Goal: Task Accomplishment & Management: Complete application form

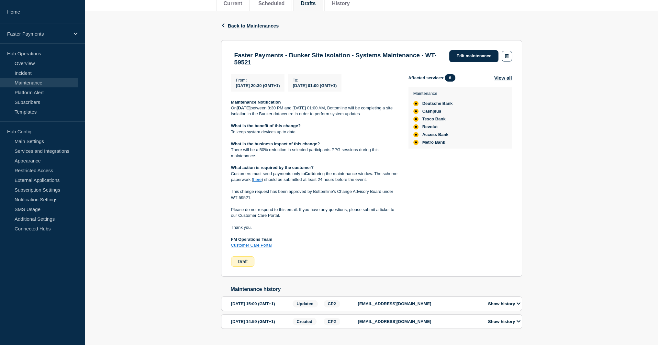
scroll to position [97, 0]
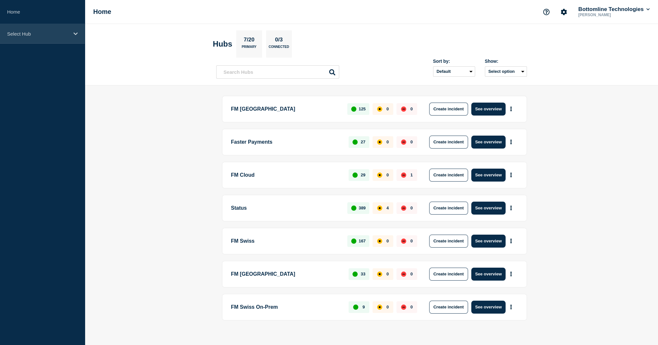
click at [26, 28] on div "Select Hub" at bounding box center [42, 34] width 85 height 20
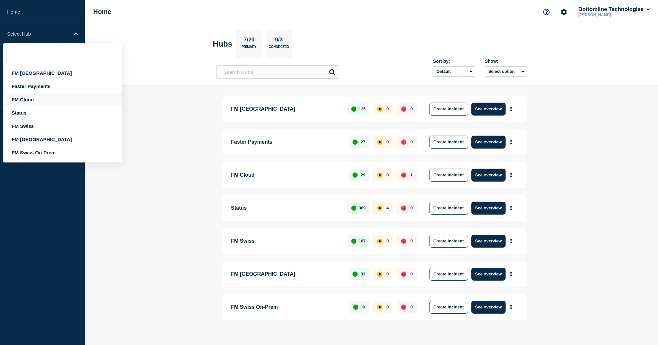
click at [35, 98] on div "FM Cloud" at bounding box center [62, 99] width 119 height 13
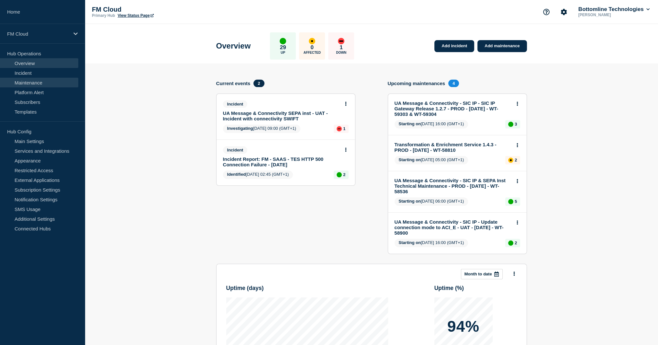
click at [31, 81] on link "Maintenance" at bounding box center [39, 83] width 78 height 10
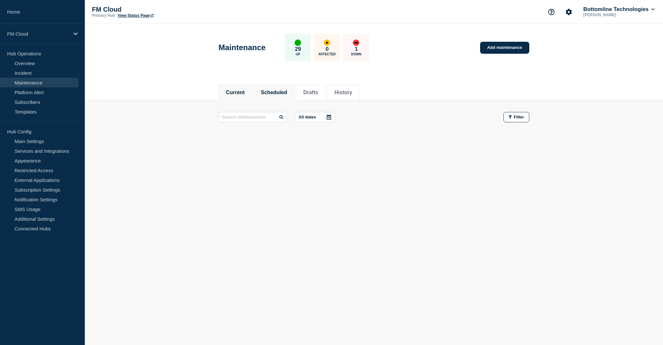
click at [266, 91] on button "Scheduled" at bounding box center [274, 93] width 26 height 6
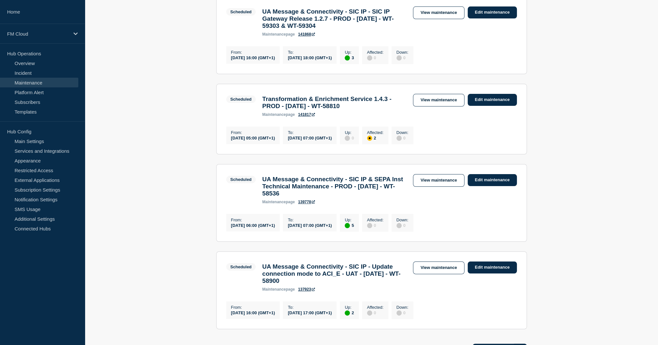
scroll to position [129, 0]
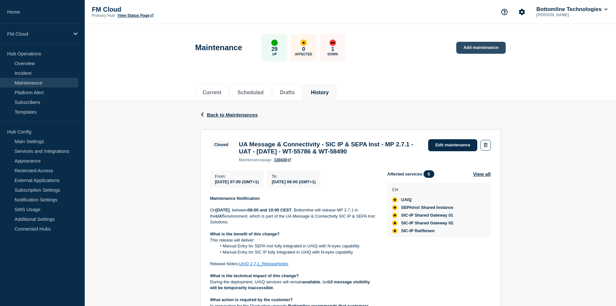
click at [471, 45] on link "Add maintenance" at bounding box center [481, 48] width 49 height 12
drag, startPoint x: 240, startPoint y: 144, endPoint x: 403, endPoint y: 151, distance: 162.9
click at [403, 151] on h3 "UA Message & Connectivity - SIC IP & SEPA Inst - MP 2.7.1 - UAT - 04/SEP/2025 -…" at bounding box center [330, 148] width 183 height 14
copy h3 "UA Message & Connectivity - SIC IP & SEPA Inst - MP 2.7.1 - UAT - 04/SEP/2025 -…"
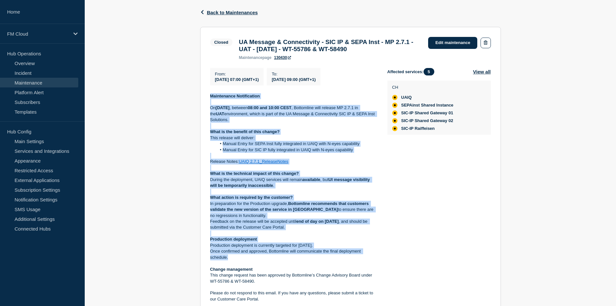
scroll to position [162, 0]
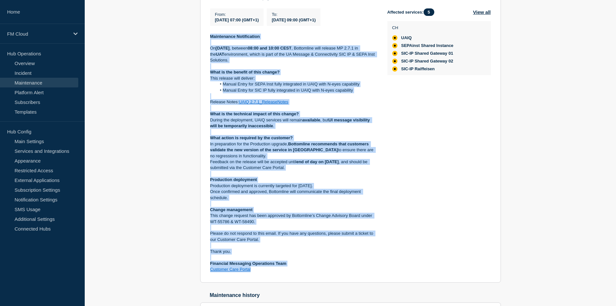
drag, startPoint x: 211, startPoint y: 137, endPoint x: 268, endPoint y: 273, distance: 147.4
click at [268, 272] on div "Maintenance Notification [DATE][DATE] , between 08:00 and 10:00 CEST , Bottomli…" at bounding box center [293, 153] width 167 height 239
copy div "Maintenance Notification On Thursday 04 September 2025 , between 08:00 and 10:0…"
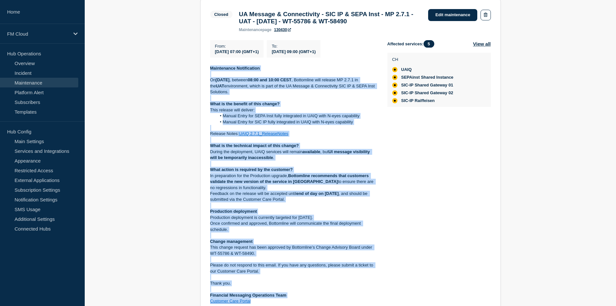
scroll to position [129, 0]
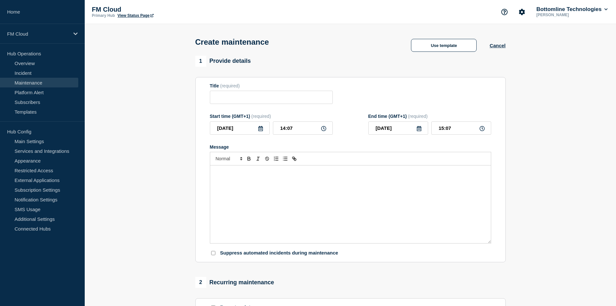
click at [234, 92] on div "Title (required)" at bounding box center [271, 93] width 123 height 21
click at [233, 98] on input "Title" at bounding box center [271, 97] width 123 height 13
paste input "UA Message & Connectivity - SIC IP & SEPA Inst - MP 2.7.1 - UAT - 04/SEP/2025 -…"
click at [232, 98] on input "UA Message & Connectivity - SIC IP & SEPA Inst - MP 2.7.1 - UAT - 04/SEP/2025 -…" at bounding box center [271, 97] width 123 height 13
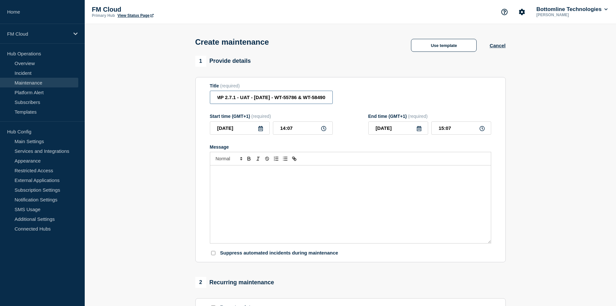
click at [232, 98] on input "UA Message & Connectivity - SIC IP & SEPA Inst - MP 2.7.1 - UAT - 04/SEP/2025 -…" at bounding box center [271, 97] width 123 height 13
drag, startPoint x: 259, startPoint y: 98, endPoint x: 255, endPoint y: 98, distance: 4.5
click at [255, 98] on input "UA Message & Connectivity - SIC IP & SEPA Inst - MP 2.7.1 - PROD - 04/SEP/2025 …" at bounding box center [271, 97] width 123 height 13
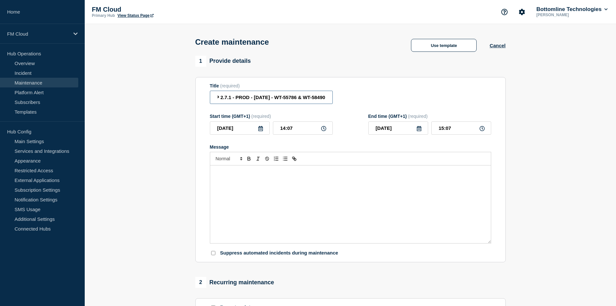
drag, startPoint x: 301, startPoint y: 96, endPoint x: 351, endPoint y: 100, distance: 50.3
click at [351, 100] on div "Title (required) UA Message & Connectivity - SIC IP & SEPA Inst - MP 2.7.1 - PR…" at bounding box center [351, 93] width 282 height 21
click at [319, 100] on input "UA Message & Connectivity - SIC IP & SEPA Inst - MP 2.7.1 - PROD - 27/SEP/2025 …" at bounding box center [271, 97] width 123 height 13
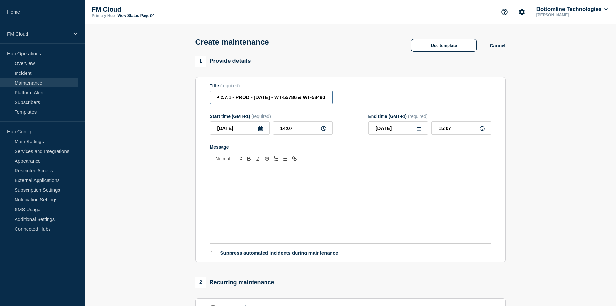
drag, startPoint x: 320, startPoint y: 98, endPoint x: 341, endPoint y: 99, distance: 21.0
click at [341, 99] on div "Title (required) UA Message & Connectivity - SIC IP & SEPA Inst - MP 2.7.1 - PR…" at bounding box center [351, 93] width 282 height 21
click at [316, 100] on input "UA Message & Connectivity - SIC IP & SEPA Inst - MP 2.7.1 - PROD - 27/SEP/2025 …" at bounding box center [271, 97] width 123 height 13
drag, startPoint x: 327, startPoint y: 99, endPoint x: 276, endPoint y: 97, distance: 51.2
click at [276, 97] on input "UA Message & Connectivity - SIC IP & SEPA Inst - MP 2.7.1 - PROD - 27/SEP/2025 …" at bounding box center [271, 97] width 123 height 13
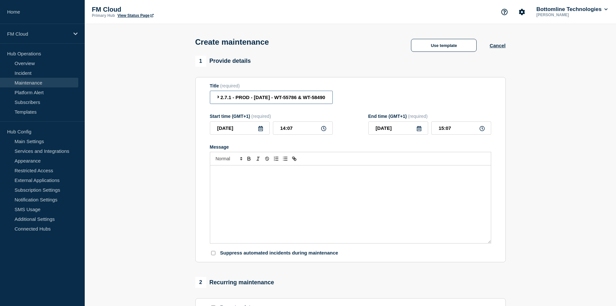
paste input "9588"
type input "UA Message & Connectivity - SIC IP & SEPA Inst - MP 2.7.1 - PROD - 27/SEP/2025 …"
click at [265, 129] on input "2025-09-23" at bounding box center [240, 127] width 60 height 13
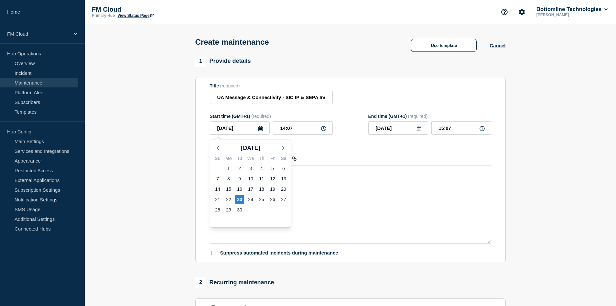
click at [261, 130] on icon at bounding box center [261, 128] width 5 height 5
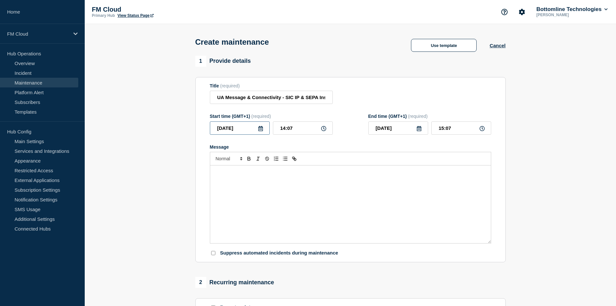
click at [261, 133] on input "2025-09-23" at bounding box center [240, 127] width 60 height 13
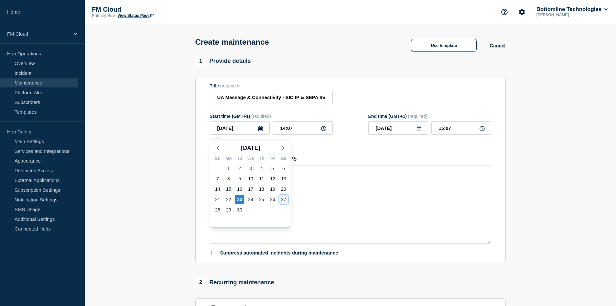
click at [284, 199] on div "27" at bounding box center [283, 199] width 9 height 9
type input "2025-09-27"
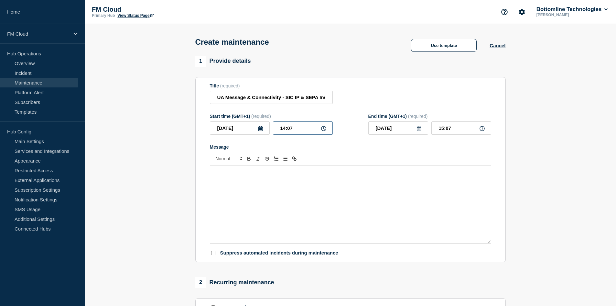
drag, startPoint x: 300, startPoint y: 129, endPoint x: 254, endPoint y: 129, distance: 45.3
click at [254, 129] on div "2025-09-27 14:07" at bounding box center [271, 127] width 123 height 13
type input "16:00"
drag, startPoint x: 462, startPoint y: 133, endPoint x: 414, endPoint y: 129, distance: 48.3
click at [414, 129] on div "2025-09-27 17:00" at bounding box center [430, 127] width 123 height 13
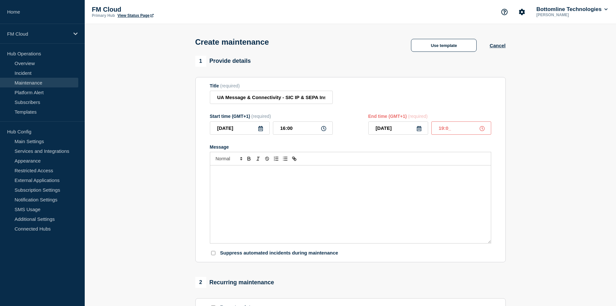
type input "19:00"
click at [275, 197] on div "Message" at bounding box center [350, 204] width 281 height 78
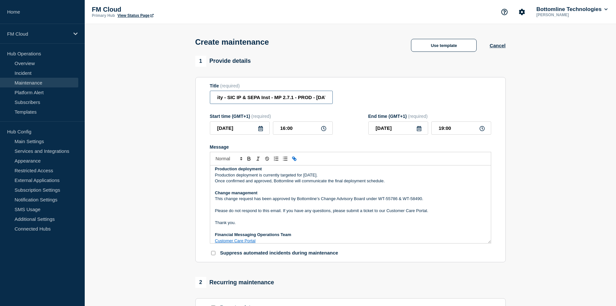
scroll to position [0, 105]
drag, startPoint x: 307, startPoint y: 97, endPoint x: 330, endPoint y: 97, distance: 22.3
click at [330, 97] on input "UA Message & Connectivity - SIC IP & SEPA Inst - MP 2.7.1 - PROD - 27/SEP/2025 …" at bounding box center [271, 97] width 123 height 13
click at [320, 98] on input "UA Message & Connectivity - SIC IP & SEPA Inst - MP 2.7.1 - PROD - 27/SEP/2025 …" at bounding box center [271, 97] width 123 height 13
drag, startPoint x: 304, startPoint y: 98, endPoint x: 340, endPoint y: 99, distance: 36.0
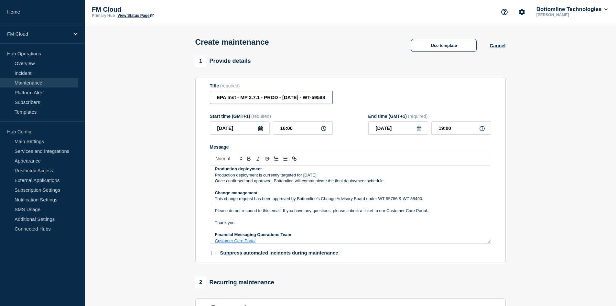
click at [340, 99] on div "Title (required) UA Message & Connectivity - SIC IP & SEPA Inst - MP 2.7.1 - PR…" at bounding box center [351, 93] width 282 height 21
click at [427, 199] on p "This change request has been approved by Bottomline’s Change Advisory Board und…" at bounding box center [350, 199] width 271 height 6
drag, startPoint x: 428, startPoint y: 200, endPoint x: 381, endPoint y: 201, distance: 47.3
click at [381, 201] on p "This change request has been approved by Bottomline’s Change Advisory Board und…" at bounding box center [350, 199] width 271 height 6
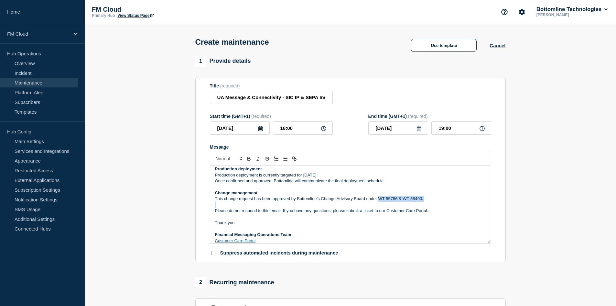
paste div "Message"
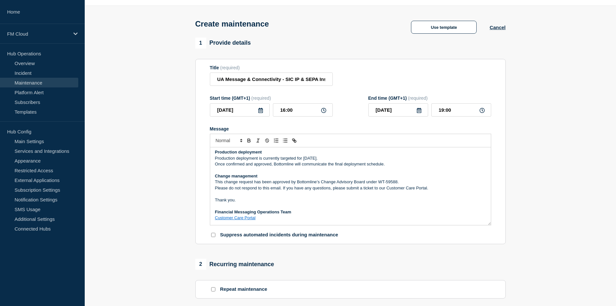
scroll to position [32, 0]
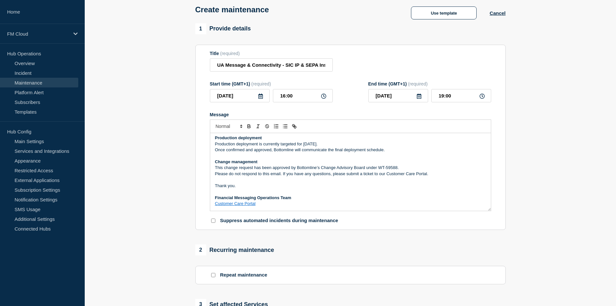
click at [404, 167] on p "This change request has been approved by Bottomline’s Change Advisory Board und…" at bounding box center [350, 168] width 271 height 6
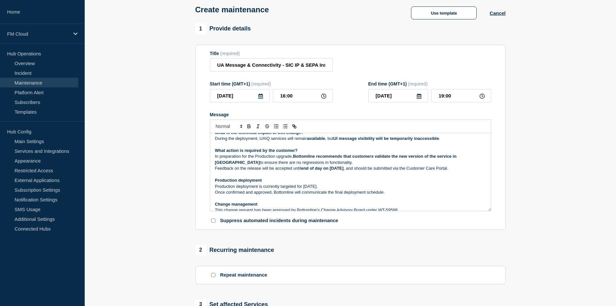
scroll to position [90, 0]
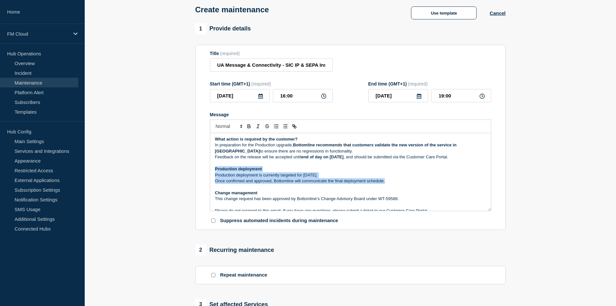
drag, startPoint x: 395, startPoint y: 182, endPoint x: 214, endPoint y: 169, distance: 181.3
click at [214, 169] on div "Maintenance Notification On Thursday 04 September 2025 , between 08:00 and 10:0…" at bounding box center [350, 172] width 281 height 78
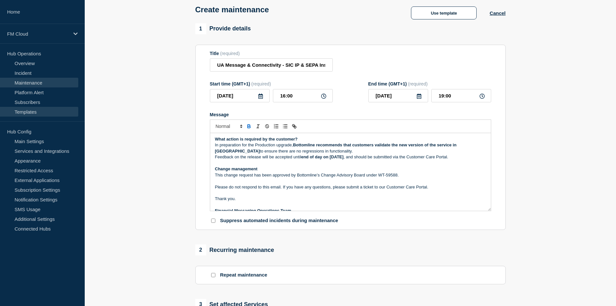
click at [36, 114] on link "Templates" at bounding box center [39, 112] width 78 height 10
click at [253, 166] on p "Message" at bounding box center [350, 163] width 271 height 6
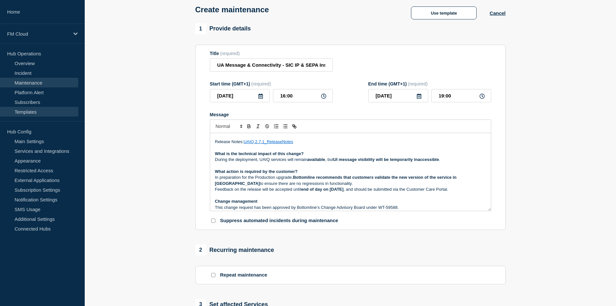
click at [40, 111] on link "Templates" at bounding box center [39, 112] width 78 height 10
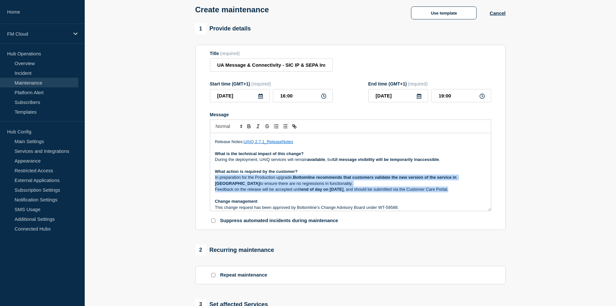
drag, startPoint x: 215, startPoint y: 178, endPoint x: 476, endPoint y: 189, distance: 260.7
click at [476, 189] on div "Maintenance Notification On Thursday 04 September 2025 , between 08:00 and 10:0…" at bounding box center [350, 172] width 281 height 78
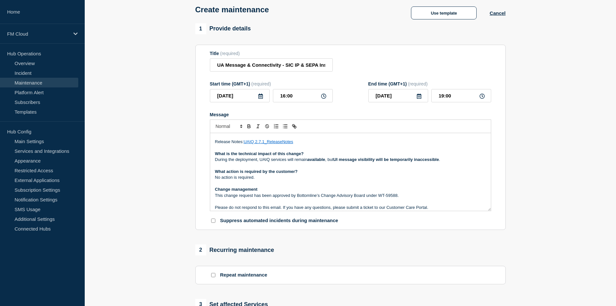
scroll to position [26, 0]
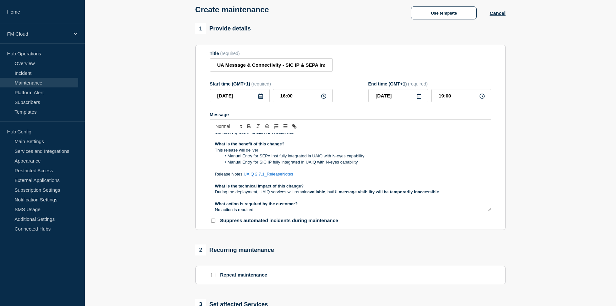
click at [363, 161] on li "Manual Entry for SIC IP fully integrated in UAIQ with N-eyes capability" at bounding box center [353, 162] width 265 height 6
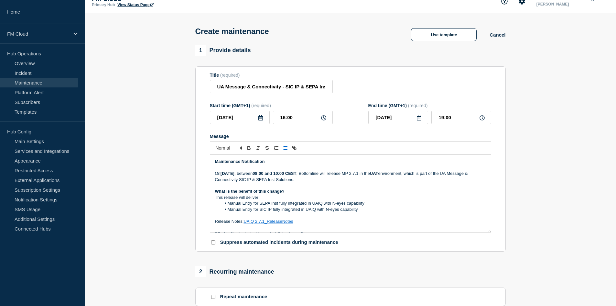
scroll to position [0, 0]
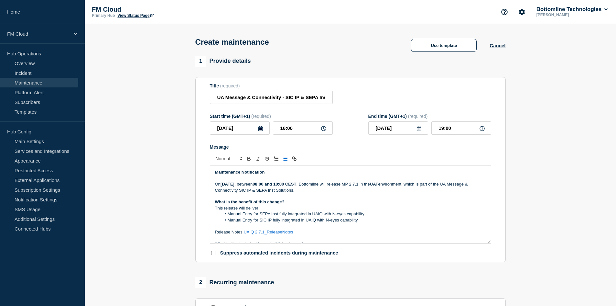
click at [235, 184] on strong "Thursday 04 September 2025" at bounding box center [228, 184] width 14 height 5
click at [296, 186] on strong "08:00 and 10:00 CEST" at bounding box center [275, 184] width 44 height 5
drag, startPoint x: 304, startPoint y: 185, endPoint x: 300, endPoint y: 185, distance: 3.9
click at [300, 185] on p "On Thursday 27 September 2025 , between 16 :00 and 10:00 CEST , Bottomline will…" at bounding box center [350, 187] width 271 height 12
click at [296, 186] on strong "16:00 and 10:00 CEST" at bounding box center [275, 184] width 44 height 5
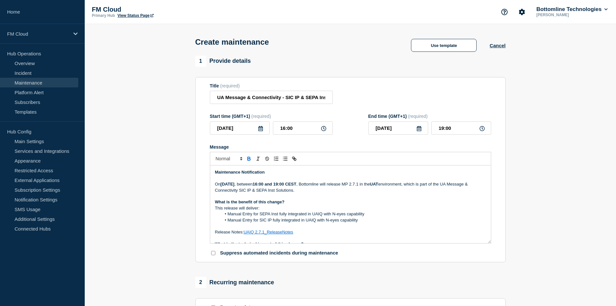
drag, startPoint x: 344, startPoint y: 189, endPoint x: 342, endPoint y: 193, distance: 4.3
click at [344, 189] on p "On Thursday 27 September 2025 , between 16:00 and 19:00 CEST , Bottomline will …" at bounding box center [350, 187] width 271 height 12
click at [336, 189] on p "On Thursday 27 September 2025 , between 16:00 and 19:00 CEST , Bottomline will …" at bounding box center [350, 187] width 271 height 12
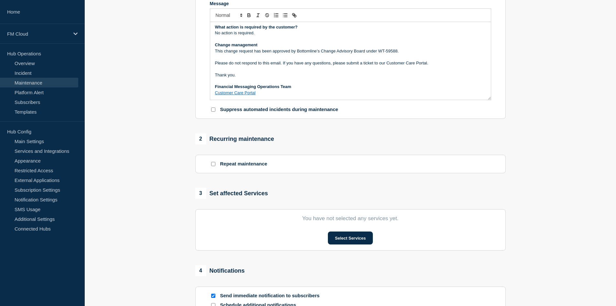
scroll to position [162, 0]
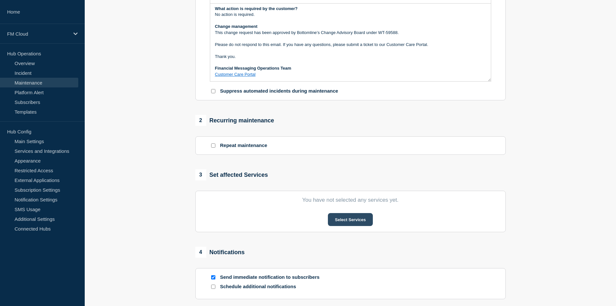
click at [352, 222] on button "Select Services" at bounding box center [350, 219] width 45 height 13
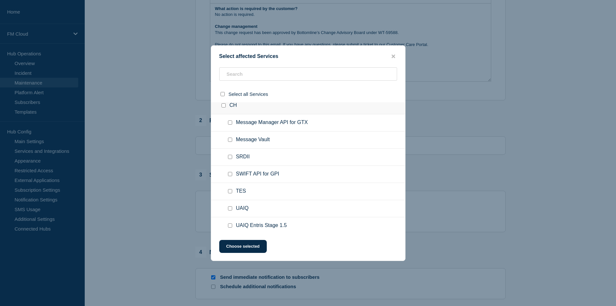
scroll to position [227, 0]
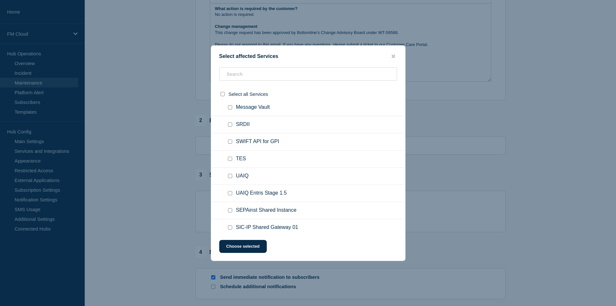
drag, startPoint x: 228, startPoint y: 177, endPoint x: 232, endPoint y: 178, distance: 3.4
click at [229, 177] on input "UAIQ checkbox" at bounding box center [230, 176] width 4 height 4
checkbox input "true"
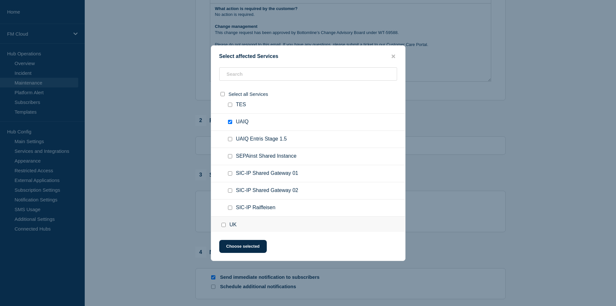
scroll to position [291, 0]
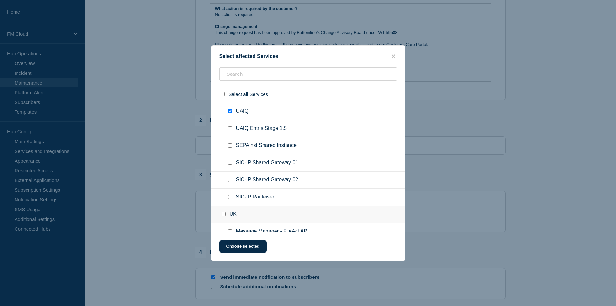
click at [230, 147] on input "SEPAinst Shared Instance checkbox" at bounding box center [230, 145] width 4 height 4
checkbox input "true"
click at [230, 163] on input "SIC-IP Shared Gateway 01 checkbox" at bounding box center [230, 163] width 4 height 4
checkbox input "true"
click at [231, 180] on input "SIC-IP Shared Gateway 02 checkbox" at bounding box center [230, 180] width 4 height 4
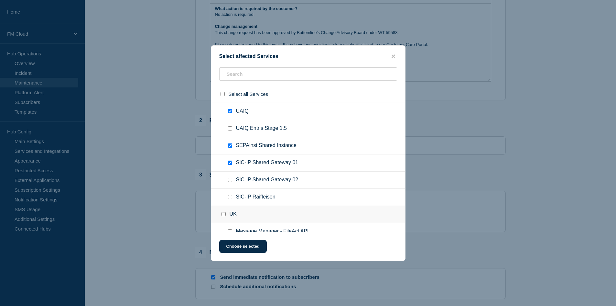
checkbox input "true"
click at [232, 196] on input "SIC-IP Raiffeisen checkbox" at bounding box center [230, 197] width 4 height 4
checkbox input "true"
click at [239, 249] on button "Choose selected" at bounding box center [243, 246] width 48 height 13
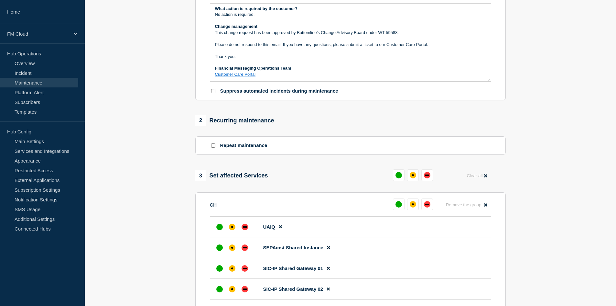
click at [406, 179] on div at bounding box center [413, 175] width 40 height 12
click at [411, 178] on div "affected" at bounding box center [413, 175] width 6 height 6
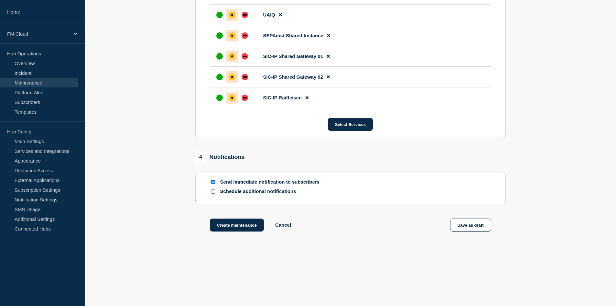
scroll to position [375, 0]
click at [465, 227] on button "Save as draft" at bounding box center [470, 224] width 41 height 13
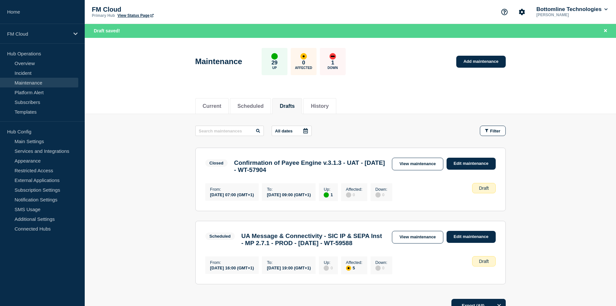
click at [295, 106] on button "Drafts" at bounding box center [287, 106] width 15 height 6
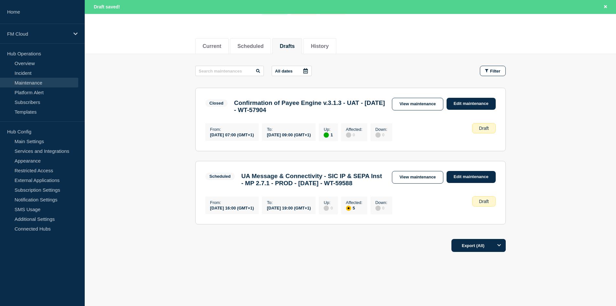
scroll to position [81, 0]
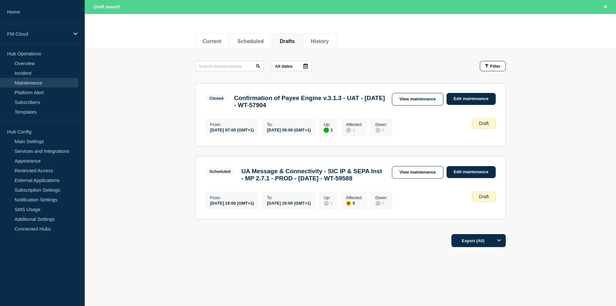
click at [410, 166] on link "View maintenance" at bounding box center [417, 172] width 51 height 13
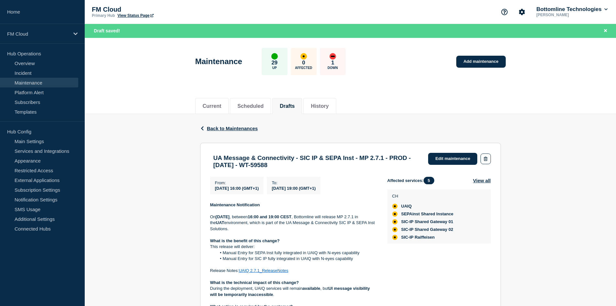
click at [152, 107] on div "Current Scheduled Drafts History" at bounding box center [351, 103] width 532 height 22
click at [403, 117] on div "Back Back to Maintenances" at bounding box center [350, 128] width 301 height 29
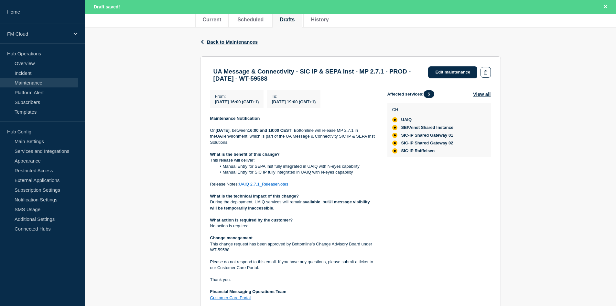
scroll to position [32, 0]
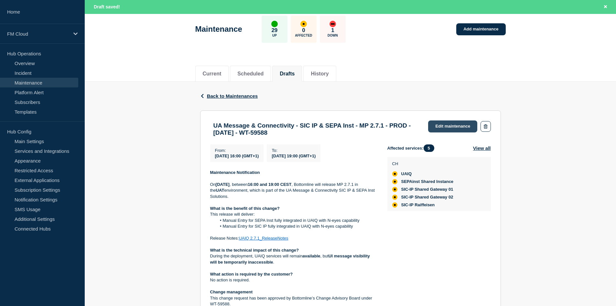
click at [440, 129] on link "Edit maintenance" at bounding box center [452, 126] width 49 height 12
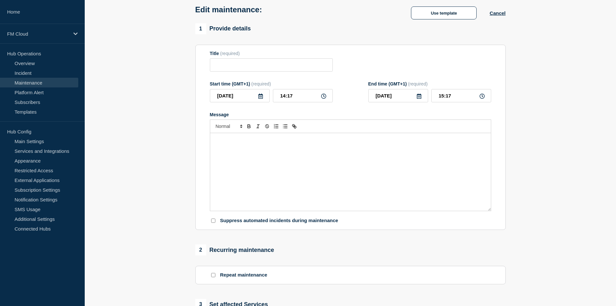
type input "UA Message & Connectivity - SIC IP & SEPA Inst - MP 2.7.1 - PROD - 27/SEP/2025 …"
type input "[DATE]"
type input "16:00"
type input "[DATE]"
type input "19:00"
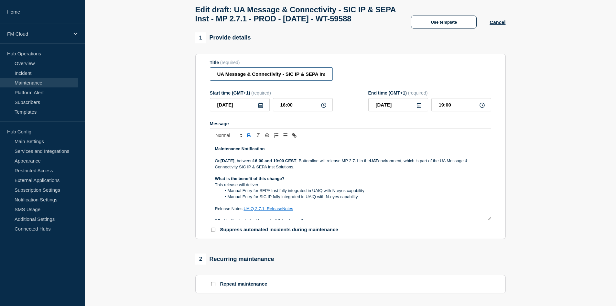
scroll to position [0, 105]
drag, startPoint x: 308, startPoint y: 87, endPoint x: 347, endPoint y: 88, distance: 38.2
click at [347, 81] on div "Title (required) UA Message & Connectivity - SIC IP & SEPA Inst - MP 2.7.1 - PR…" at bounding box center [351, 70] width 282 height 21
click at [326, 81] on input "UA Message & Connectivity - SIC IP & SEPA Inst - MP 2.7.1 - PROD - 27/SEP/2025 …" at bounding box center [271, 73] width 123 height 13
paste input "WT-59592"
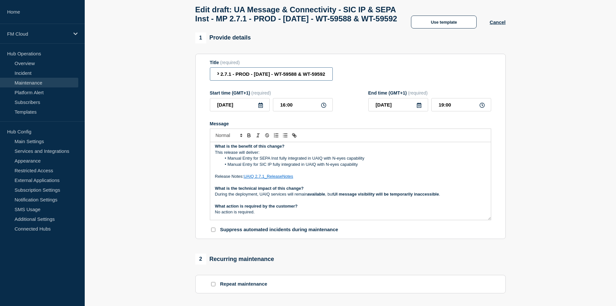
scroll to position [65, 0]
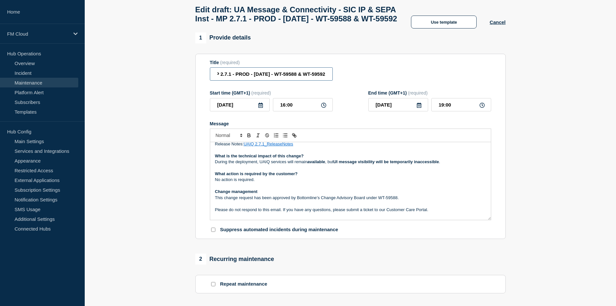
type input "UA Message & Connectivity - SIC IP & SEPA Inst - MP 2.7.1 - PROD - [DATE] - WT-…"
click at [398, 201] on p "This change request has been approved by Bottomline’s Change Advisory Board und…" at bounding box center [350, 198] width 271 height 6
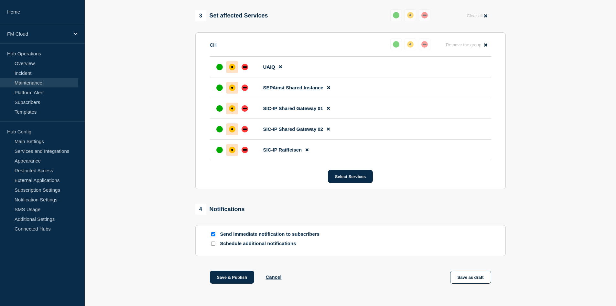
scroll to position [356, 0]
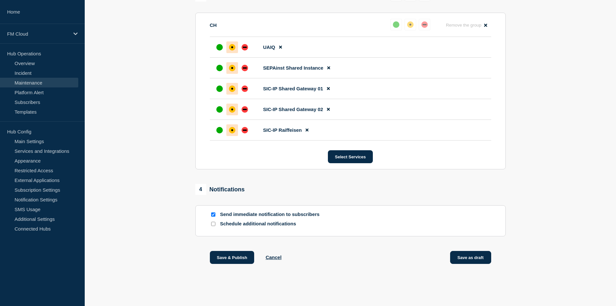
click at [476, 264] on button "Save as draft" at bounding box center [470, 257] width 41 height 13
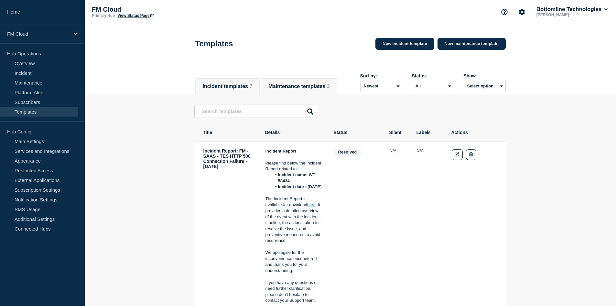
click at [302, 85] on button "Maintenance templates 3" at bounding box center [299, 86] width 61 height 6
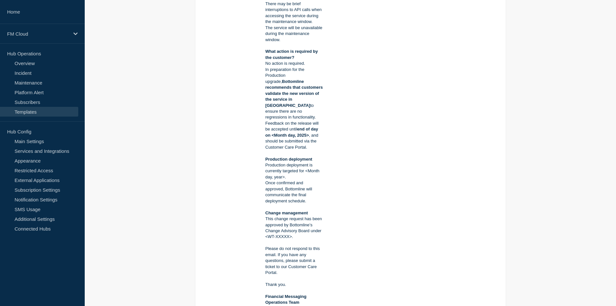
scroll to position [324, 0]
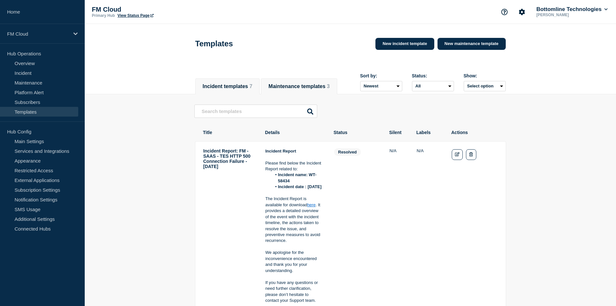
click at [314, 83] on button "Maintenance templates 3" at bounding box center [299, 86] width 61 height 6
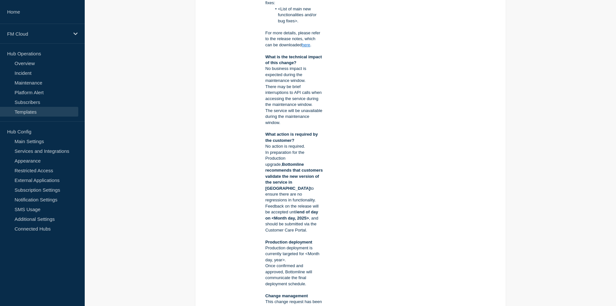
scroll to position [259, 0]
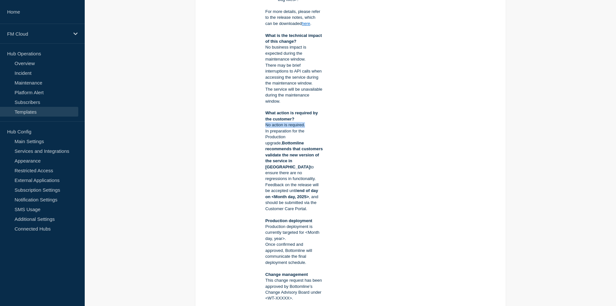
drag, startPoint x: 267, startPoint y: 126, endPoint x: 307, endPoint y: 126, distance: 40.1
click at [307, 126] on p "No action is required." at bounding box center [295, 125] width 58 height 6
copy p "No action is required."
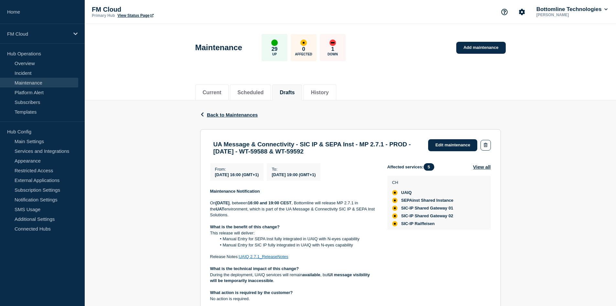
click at [395, 63] on div "Maintenance 29 Up 0 Affected 1 Down Add maintenance" at bounding box center [350, 45] width 325 height 39
click at [456, 145] on link "Edit maintenance" at bounding box center [452, 145] width 49 height 12
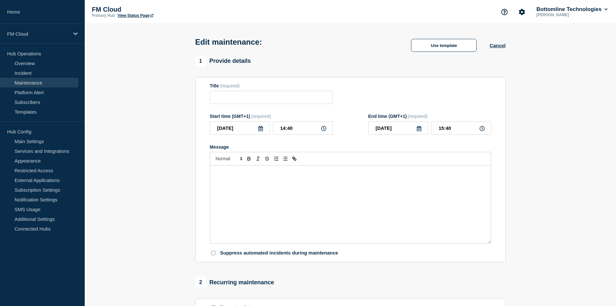
type input "UA Message & Connectivity - SIC IP & SEPA Inst - MP 2.7.1 - PROD - 27/SEP/2025 …"
type input "2025-09-27"
type input "16:00"
type input "2025-09-27"
type input "19:00"
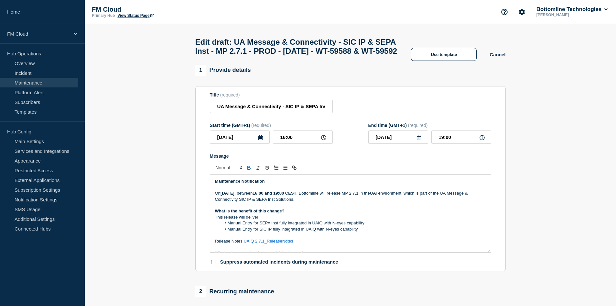
click at [379, 195] on strong "UAT" at bounding box center [374, 193] width 8 height 5
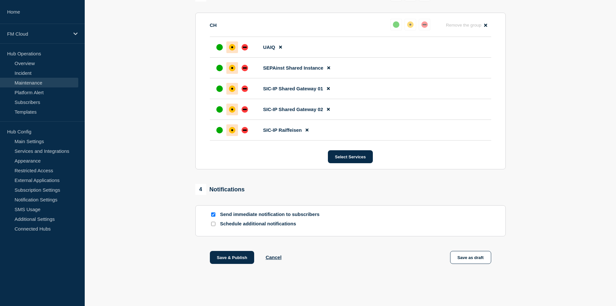
scroll to position [364, 0]
click at [469, 259] on button "Save as draft" at bounding box center [470, 257] width 41 height 13
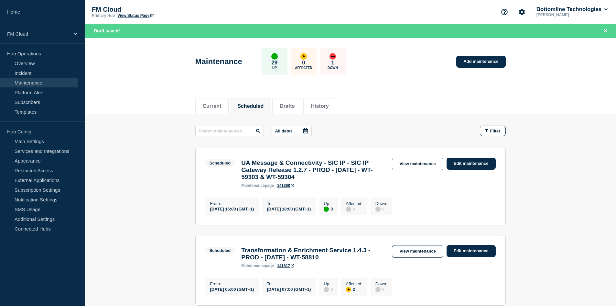
click at [430, 94] on div "Current Scheduled Drafts History" at bounding box center [350, 103] width 311 height 22
click at [395, 66] on div "Maintenance 29 Up 0 Affected 1 Down Add maintenance" at bounding box center [350, 58] width 325 height 39
click at [397, 27] on div "Draft saved!" at bounding box center [351, 31] width 532 height 14
click at [393, 72] on div "Maintenance 29 Up 0 Affected 1 Down Add maintenance" at bounding box center [350, 58] width 325 height 39
click at [380, 88] on header "Maintenance 29 Up 0 Affected 1 Down Add maintenance" at bounding box center [351, 65] width 532 height 54
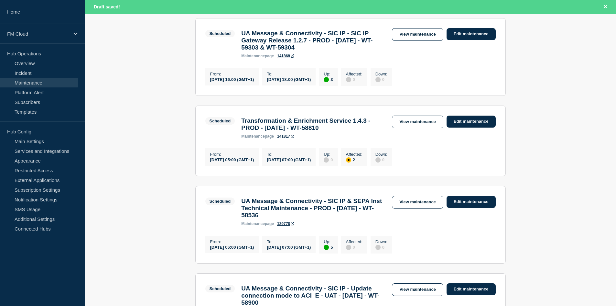
scroll to position [97, 0]
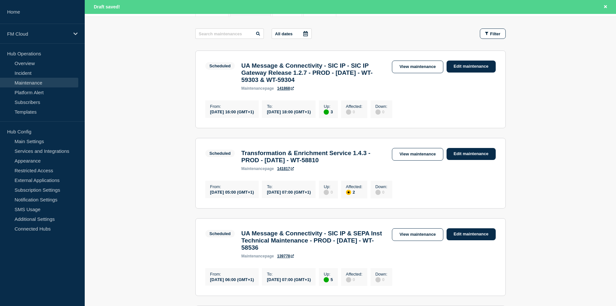
click at [524, 83] on main "All dates Filter Scheduled 3 Up UA Message & Connectivity - SIC IP - SIC IP Gat…" at bounding box center [351, 205] width 532 height 376
click at [535, 98] on main "All dates Filter Scheduled 3 Up UA Message & Connectivity - SIC IP - SIC IP Gat…" at bounding box center [351, 205] width 532 height 376
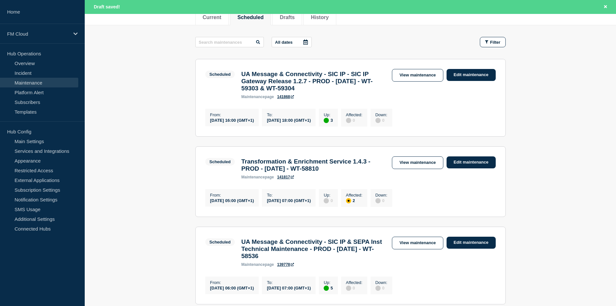
scroll to position [65, 0]
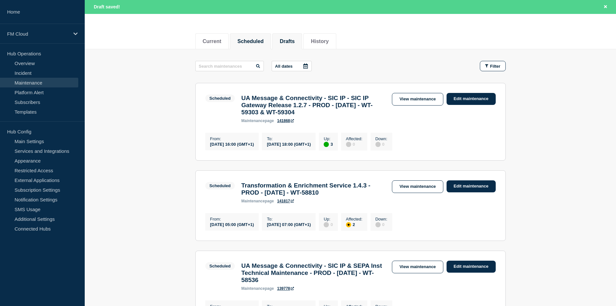
drag, startPoint x: 293, startPoint y: 38, endPoint x: 293, endPoint y: 41, distance: 3.3
click at [293, 39] on button "Drafts" at bounding box center [287, 42] width 15 height 6
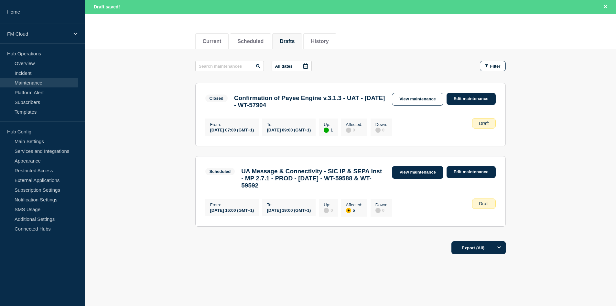
click at [417, 179] on link "View maintenance" at bounding box center [417, 172] width 51 height 13
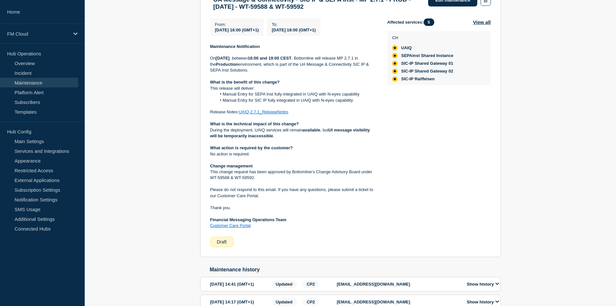
scroll to position [129, 0]
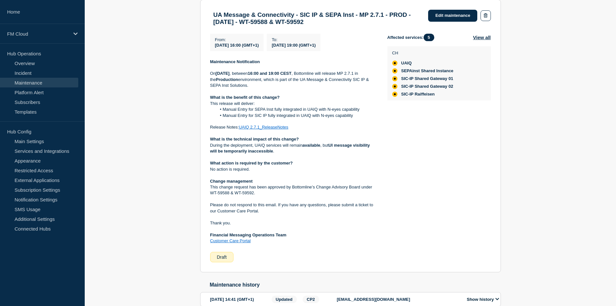
click at [555, 172] on div "Back Back to Maintenances UA Message & Connectivity - SIC IP & SEPA Inst - MP 2…" at bounding box center [351, 167] width 532 height 392
click at [527, 149] on div "Back Back to Maintenances UA Message & Connectivity - SIC IP & SEPA Inst - MP 2…" at bounding box center [351, 167] width 532 height 392
click at [470, 214] on div "Affected services: 5 View all CH UAIQ SEPAinst Shared Instance SIC-IP Shared Ga…" at bounding box center [440, 148] width 104 height 228
click at [473, 144] on div "Affected services: 5 View all CH UAIQ SEPAinst Shared Instance SIC-IP Shared Ga…" at bounding box center [440, 148] width 104 height 228
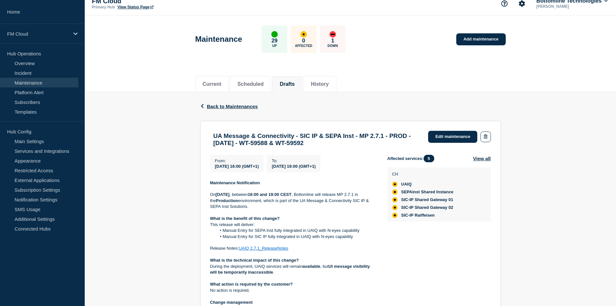
scroll to position [0, 0]
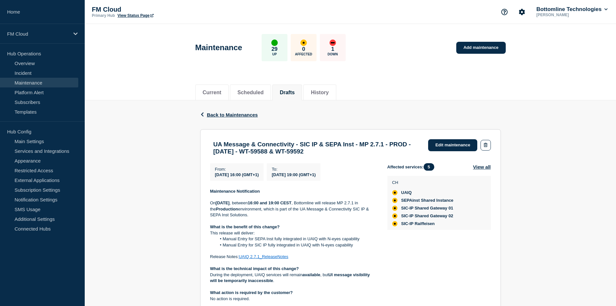
drag, startPoint x: 157, startPoint y: 75, endPoint x: 153, endPoint y: 72, distance: 4.4
click at [157, 75] on header "Maintenance 29 Up 0 Affected 1 Down Add maintenance" at bounding box center [351, 51] width 532 height 54
click at [455, 84] on div "Current Scheduled Drafts History" at bounding box center [350, 89] width 311 height 22
click at [129, 44] on header "Maintenance 29 Up 0 Affected 1 Down Add maintenance" at bounding box center [351, 51] width 532 height 54
click at [399, 102] on div "Back Back to Maintenances" at bounding box center [350, 114] width 301 height 29
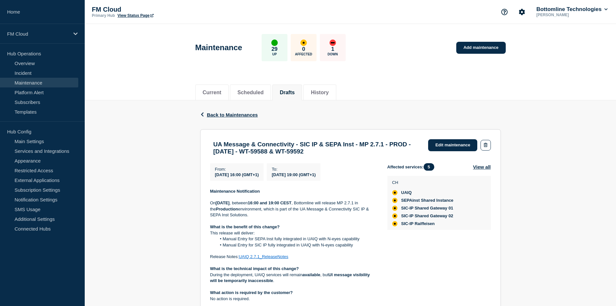
click at [443, 93] on div "Current Scheduled Drafts History" at bounding box center [350, 89] width 311 height 22
click at [383, 91] on div "Current Scheduled Drafts History" at bounding box center [350, 89] width 311 height 22
click at [421, 97] on div "Current Scheduled Drafts History" at bounding box center [350, 89] width 311 height 22
click at [526, 130] on div "Back Back to Maintenances UA Message & Connectivity - SIC IP & SEPA Inst - MP 2…" at bounding box center [351, 296] width 532 height 392
click at [529, 136] on div "Back Back to Maintenances UA Message & Connectivity - SIC IP & SEPA Inst - MP 2…" at bounding box center [351, 296] width 532 height 392
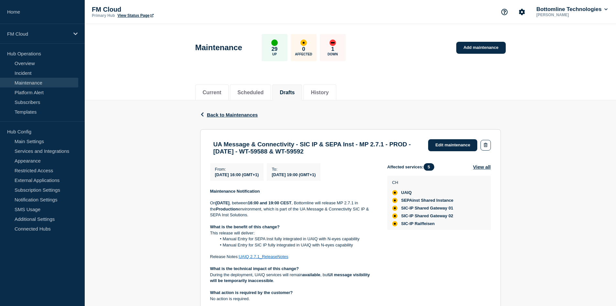
click at [537, 184] on div "Back Back to Maintenances UA Message & Connectivity - SIC IP & SEPA Inst - MP 2…" at bounding box center [351, 296] width 532 height 392
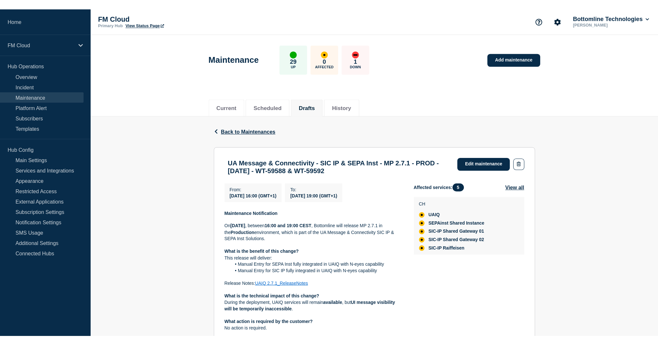
scroll to position [32, 0]
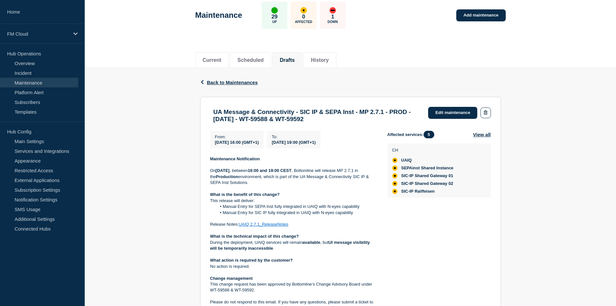
click at [460, 73] on div "Back Back to Maintenances" at bounding box center [350, 82] width 301 height 29
click at [504, 57] on div "Current Scheduled Drafts History" at bounding box center [350, 57] width 311 height 22
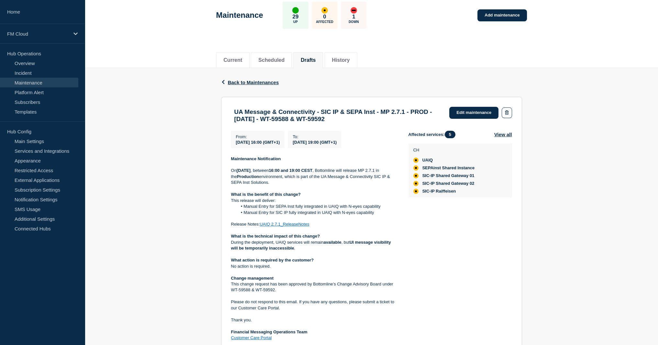
click at [205, 107] on div "Back Back to Maintenances UA Message & Connectivity - SIC IP & SEPA Inst - MP 2…" at bounding box center [371, 264] width 573 height 392
click at [478, 112] on link "Edit maintenance" at bounding box center [473, 113] width 49 height 12
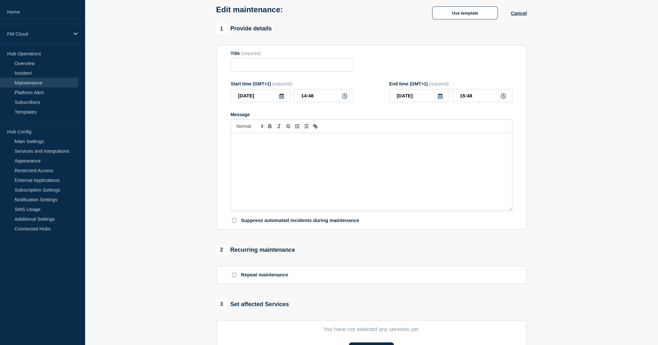
type input "UA Message & Connectivity - SIC IP & SEPA Inst - MP 2.7.1 - PROD - 27/SEP/2025 …"
type input "[DATE]"
type input "16:00"
type input "[DATE]"
type input "19:00"
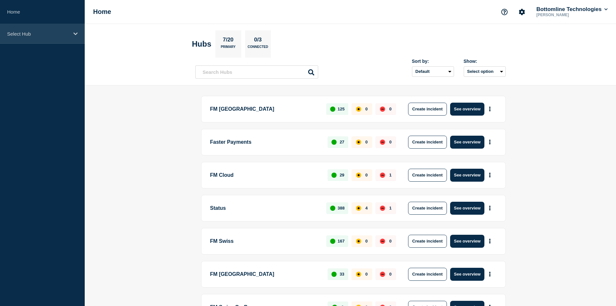
click at [27, 31] on p "Select Hub" at bounding box center [38, 34] width 62 height 6
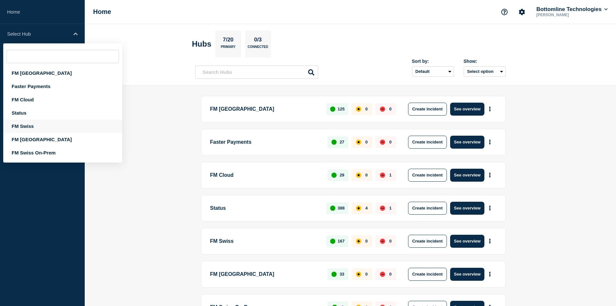
click at [39, 125] on div "FM Swiss" at bounding box center [62, 125] width 119 height 13
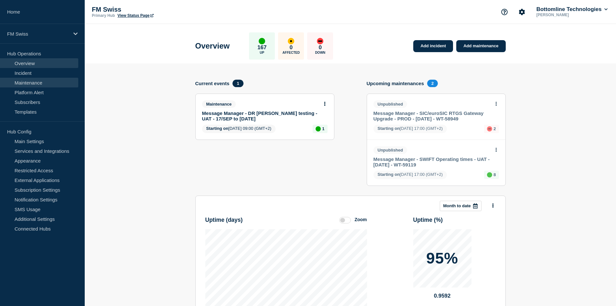
click at [37, 85] on link "Maintenance" at bounding box center [39, 83] width 78 height 10
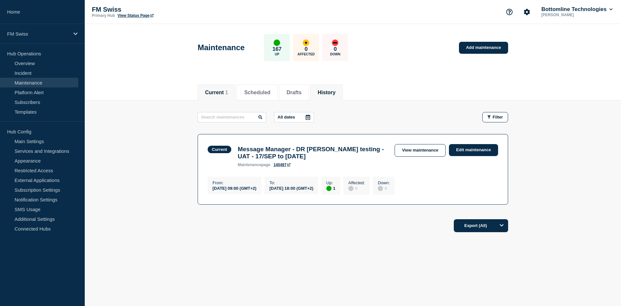
click at [334, 91] on button "History" at bounding box center [327, 93] width 18 height 6
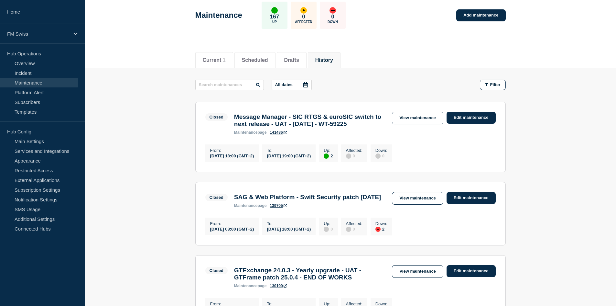
scroll to position [65, 0]
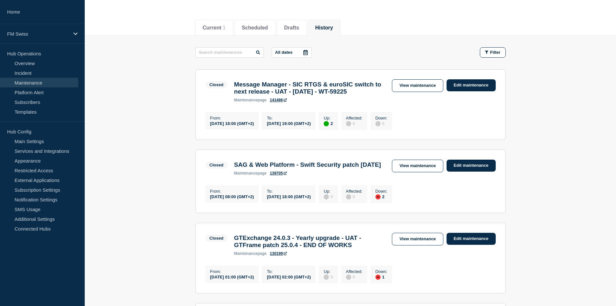
drag, startPoint x: 275, startPoint y: 105, endPoint x: 232, endPoint y: 89, distance: 45.6
click at [232, 89] on div "Message Manager - SIC RTGS & euroSIC switch to next release - UAT - 22/SEP/2025…" at bounding box center [310, 91] width 158 height 21
click at [408, 87] on link "View maintenance" at bounding box center [417, 85] width 51 height 13
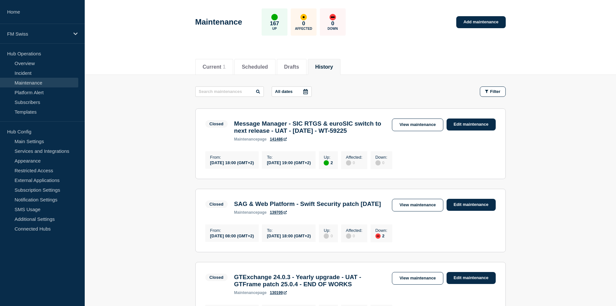
scroll to position [0, 0]
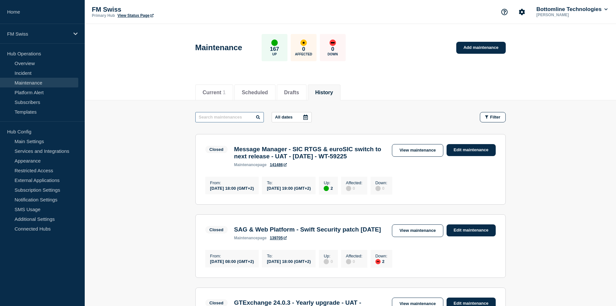
click at [224, 117] on input "text" at bounding box center [229, 117] width 69 height 10
type input "SIC"
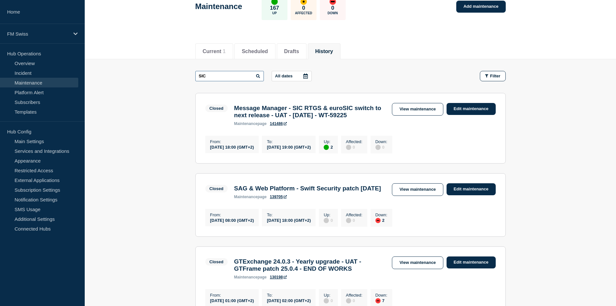
scroll to position [32, 0]
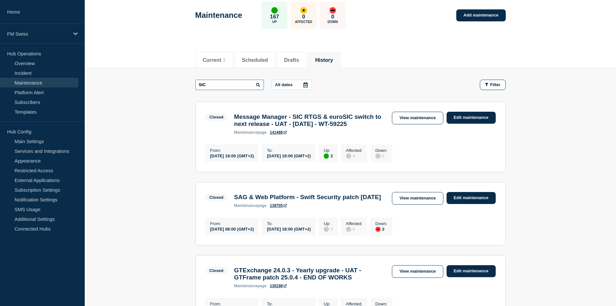
click at [228, 84] on input "SIC" at bounding box center [229, 85] width 69 height 10
click at [496, 85] on span "Filter" at bounding box center [496, 84] width 10 height 5
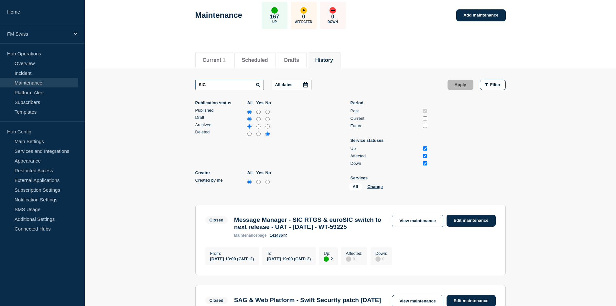
click at [232, 85] on input "SIC" at bounding box center [229, 85] width 69 height 10
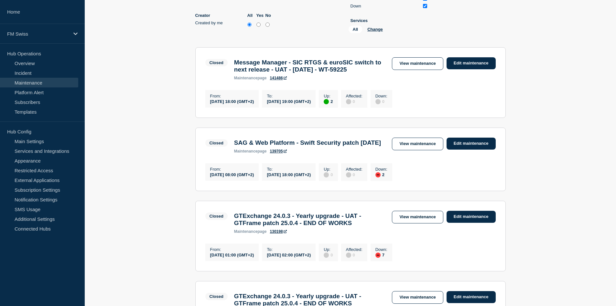
scroll to position [194, 0]
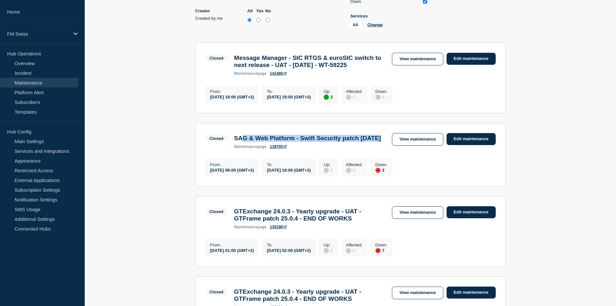
drag, startPoint x: 287, startPoint y: 159, endPoint x: 259, endPoint y: 157, distance: 27.9
click at [242, 147] on div "Closed SAG & Web Platform - Swift Security patch 7.7.71 maintenance page 139705" at bounding box center [294, 141] width 179 height 16
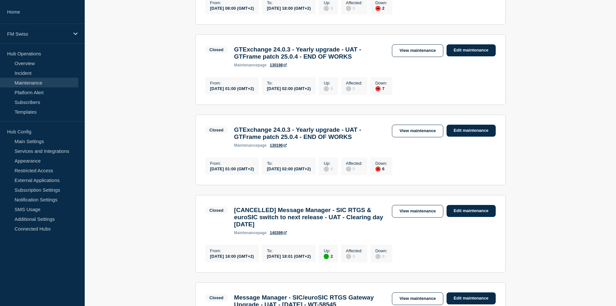
scroll to position [388, 0]
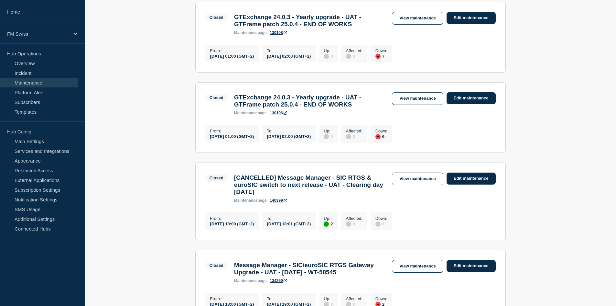
drag, startPoint x: 319, startPoint y: 229, endPoint x: 264, endPoint y: 209, distance: 58.6
click at [264, 195] on h3 "[CANCELLED] Message Manager - SIC RTGS & euroSIC switch to next release - UAT -…" at bounding box center [310, 184] width 152 height 21
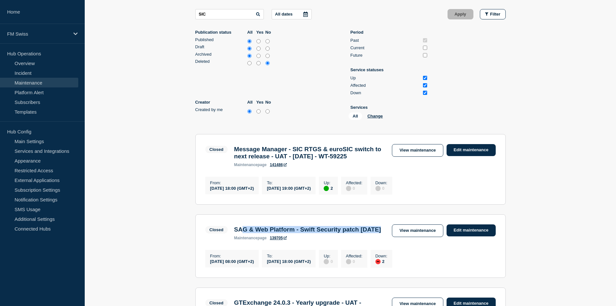
scroll to position [97, 0]
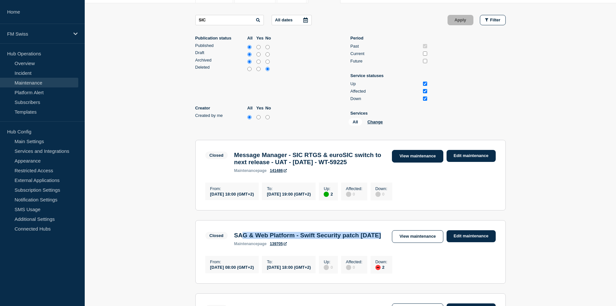
click at [419, 156] on link "View maintenance" at bounding box center [417, 156] width 51 height 13
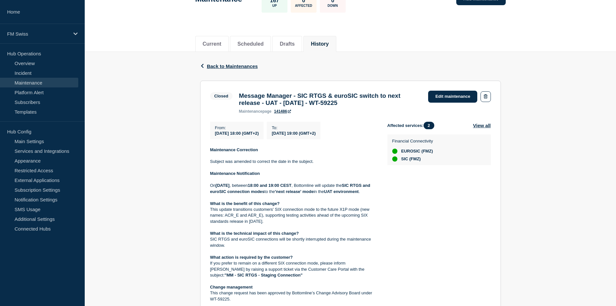
scroll to position [65, 0]
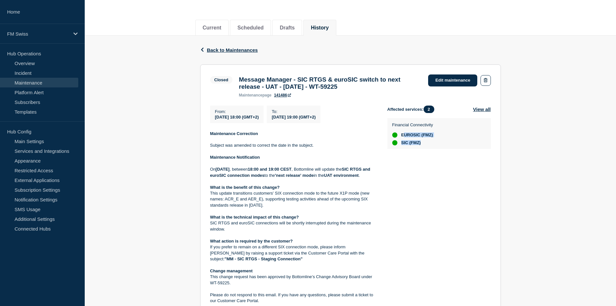
drag, startPoint x: 405, startPoint y: 139, endPoint x: 430, endPoint y: 148, distance: 26.3
click at [430, 145] on ul "EUROSIC (FMZ) SIC (FMZ)" at bounding box center [413, 138] width 41 height 13
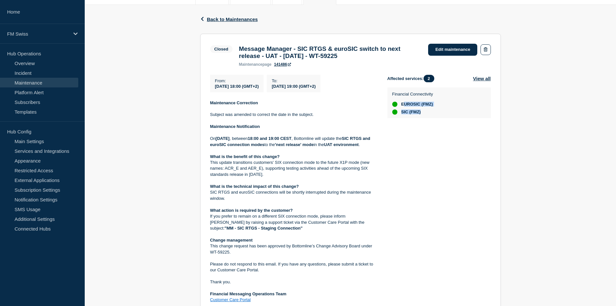
scroll to position [97, 0]
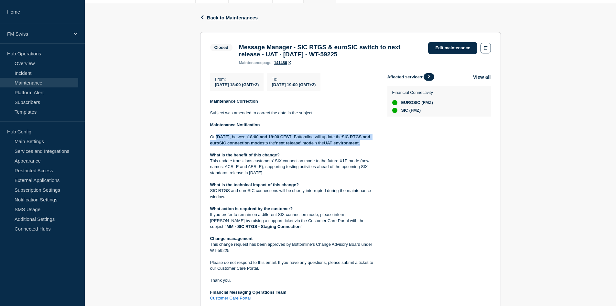
drag, startPoint x: 217, startPoint y: 142, endPoint x: 376, endPoint y: 152, distance: 158.9
click at [376, 146] on p "[DATE][DATE] , between 18:00 and 19:00 CEST , Bottomline will update the SIC RT…" at bounding box center [293, 140] width 167 height 12
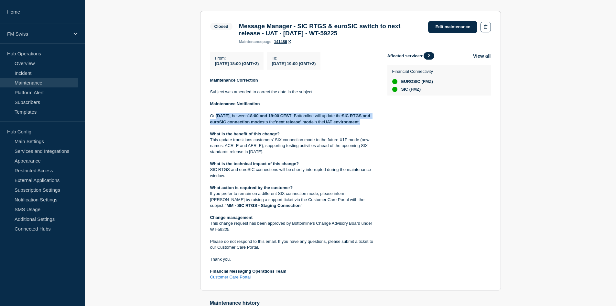
scroll to position [129, 0]
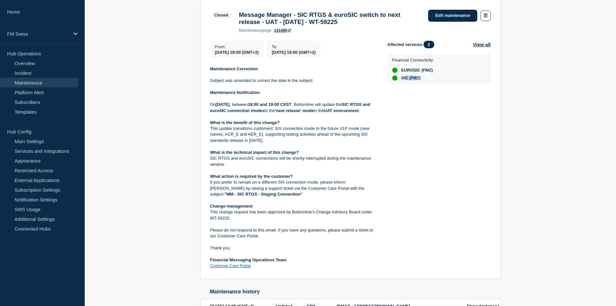
drag, startPoint x: 406, startPoint y: 82, endPoint x: 420, endPoint y: 82, distance: 14.2
click at [420, 81] on span "SIC (FMZ)" at bounding box center [412, 77] width 20 height 5
click at [30, 103] on link "Subscribers" at bounding box center [39, 102] width 78 height 10
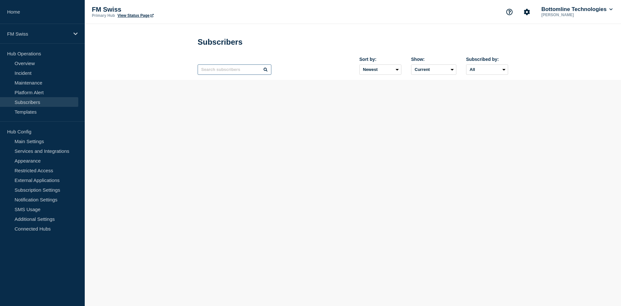
click at [232, 73] on input "text" at bounding box center [235, 69] width 74 height 10
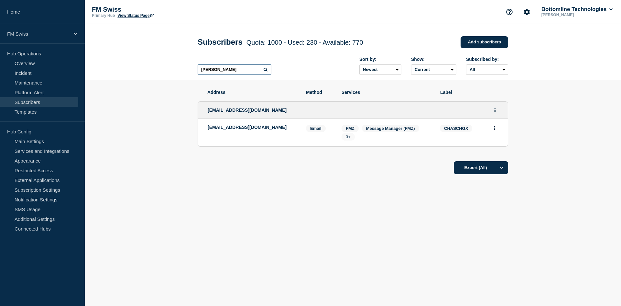
type input "[PERSON_NAME]"
click at [346, 137] on span "3+" at bounding box center [348, 136] width 13 height 7
drag, startPoint x: 348, startPoint y: 171, endPoint x: 321, endPoint y: 170, distance: 27.2
click at [321, 170] on div "Services SIC (FMZ) ISP (FMZ) SSFN Customer Connectivity" at bounding box center [386, 167] width 148 height 47
click at [157, 141] on section "Address Method Services Label [EMAIL_ADDRESS][DOMAIN_NAME] [EMAIL_ADDRESS][DOMA…" at bounding box center [353, 151] width 537 height 143
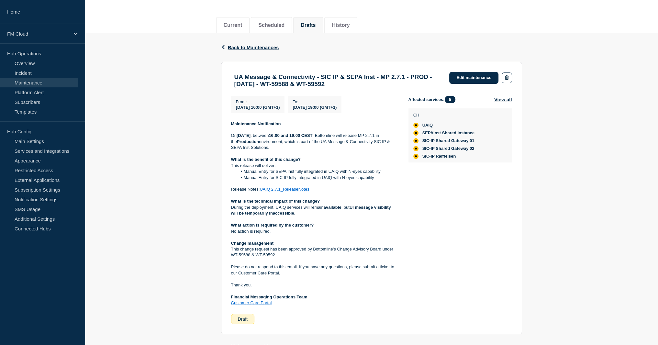
scroll to position [78, 0]
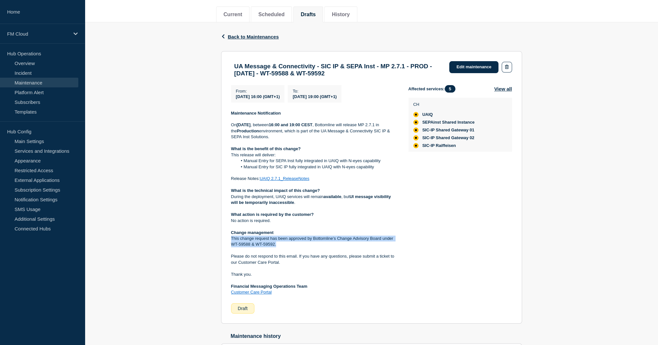
drag, startPoint x: 281, startPoint y: 250, endPoint x: 230, endPoint y: 241, distance: 51.6
click at [230, 241] on section "UA Message & Connectivity - SIC IP & SEPA Inst - MP 2.7.1 - PROD - [DATE] - WT-…" at bounding box center [371, 187] width 301 height 272
click at [465, 69] on link "Edit maintenance" at bounding box center [473, 67] width 49 height 12
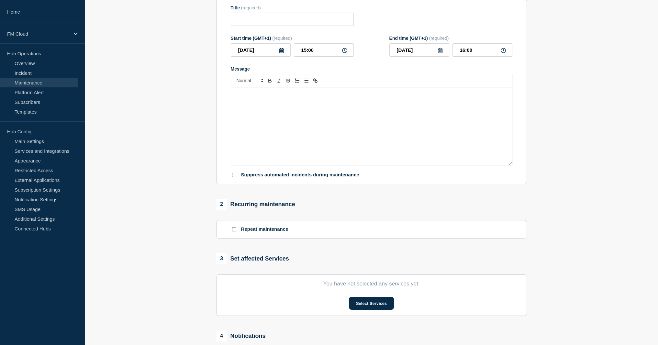
type input "UA Message & Connectivity - SIC IP & SEPA Inst - MP 2.7.1 - PROD - 27/SEP/2025 …"
type input "[DATE]"
type input "16:00"
type input "[DATE]"
type input "19:00"
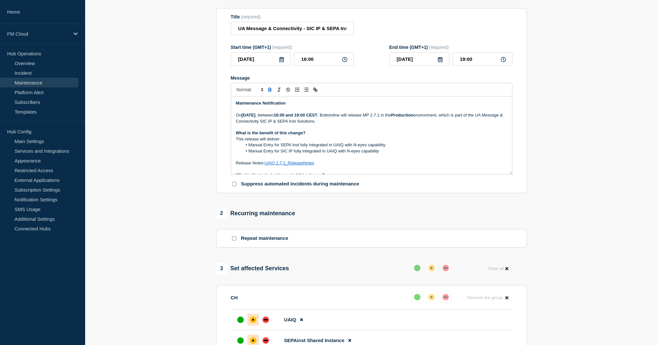
click at [326, 130] on p "Message" at bounding box center [371, 127] width 271 height 6
click at [347, 136] on p "What is the benefit of this change?" at bounding box center [371, 133] width 271 height 6
drag, startPoint x: 312, startPoint y: 43, endPoint x: 353, endPoint y: 44, distance: 41.1
click at [353, 35] on input "UA Message & Connectivity - SIC IP & SEPA Inst - MP 2.7.1 - PROD - 27/SEP/2025 …" at bounding box center [292, 28] width 123 height 13
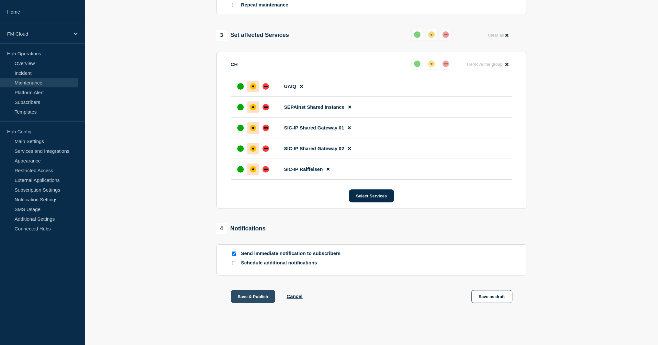
click at [268, 293] on button "Save & Publish" at bounding box center [253, 296] width 45 height 13
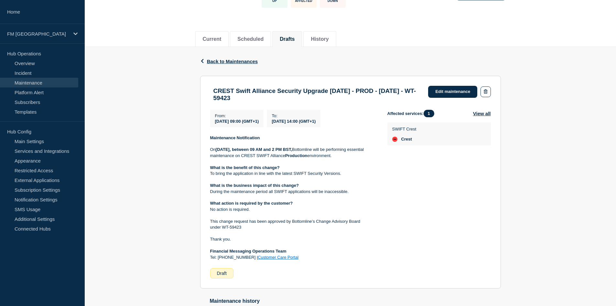
scroll to position [65, 0]
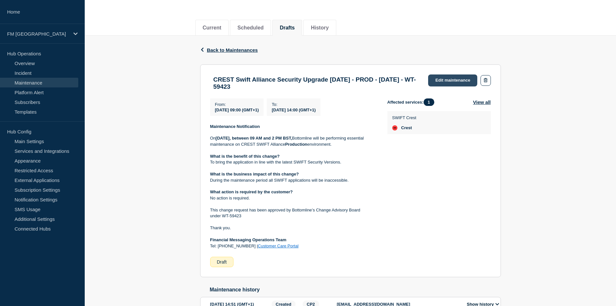
click at [453, 80] on link "Edit maintenance" at bounding box center [452, 80] width 49 height 12
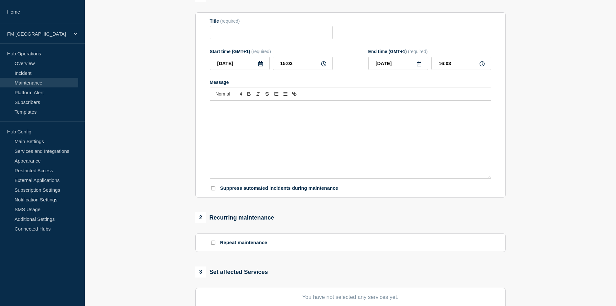
type input "CREST Swift Alliance Security Upgrade 7.7.71 - PROD - 27/SEP/2025 - WT-59423"
type input "[DATE]"
type input "09:00"
type input "[DATE]"
type input "14:00"
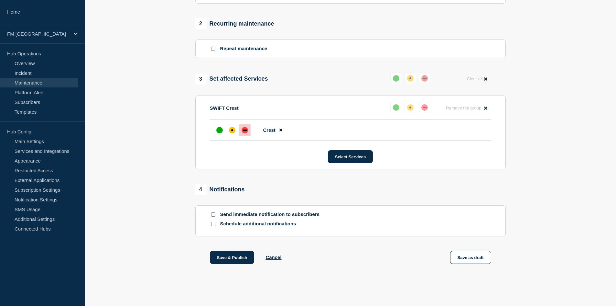
scroll to position [282, 0]
click at [215, 217] on div at bounding box center [213, 214] width 6 height 6
click at [215, 213] on input "Send immediate notification to subscribers" at bounding box center [213, 214] width 4 height 4
checkbox input "true"
click at [240, 259] on button "Save & Publish" at bounding box center [232, 257] width 45 height 13
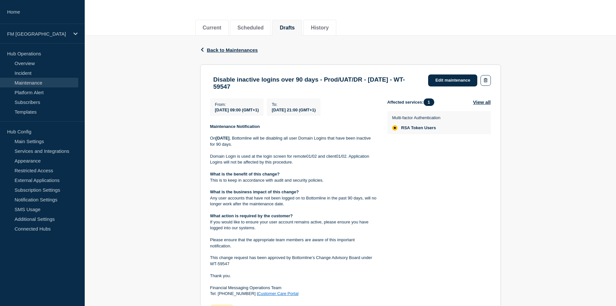
scroll to position [97, 0]
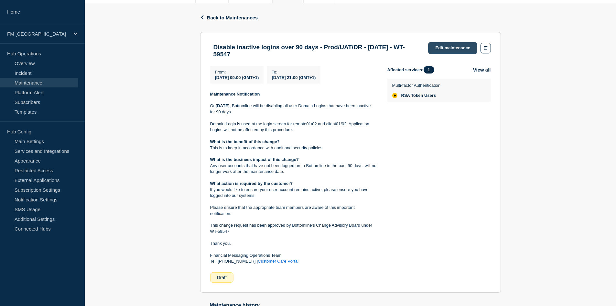
click at [440, 45] on link "Edit maintenance" at bounding box center [452, 48] width 49 height 12
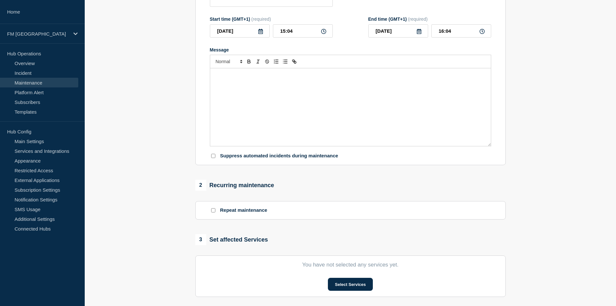
type input "Disable inactive logins over 90 days - Prod/UAT/DR - [DATE] - WT-59547"
type input "[DATE]"
type input "09:00"
type input "[DATE]"
type input "21:00"
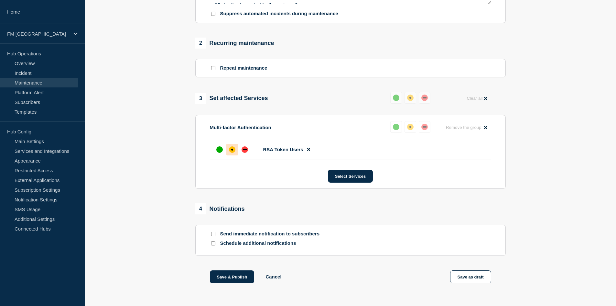
scroll to position [271, 0]
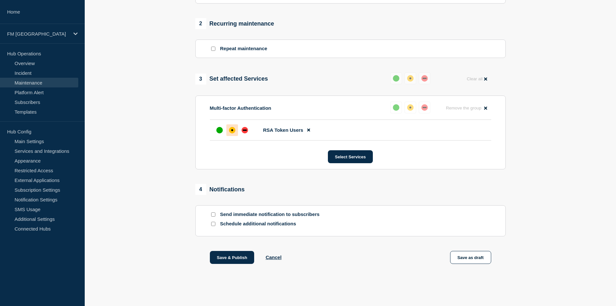
click at [213, 214] on input "Send immediate notification to subscribers" at bounding box center [213, 214] width 4 height 4
checkbox input "true"
click at [231, 258] on button "Save & Publish" at bounding box center [232, 257] width 45 height 13
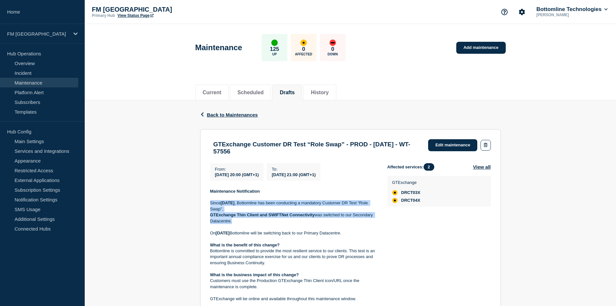
drag, startPoint x: 209, startPoint y: 207, endPoint x: 269, endPoint y: 227, distance: 62.6
click at [269, 227] on section "GTExchange Customer DR Test “Role Swap” - PROD - [DATE] - WT-57556 Edit mainten…" at bounding box center [350, 262] width 301 height 267
click at [269, 224] on p "GTExchange Thin Client and SWIFTNet Connectivity was switched to our Secondary …" at bounding box center [293, 218] width 167 height 12
drag, startPoint x: 252, startPoint y: 228, endPoint x: 208, endPoint y: 205, distance: 49.8
click at [208, 205] on section "GTExchange Customer DR Test “Role Swap” - PROD - [DATE] - WT-57556 Edit mainten…" at bounding box center [350, 262] width 301 height 267
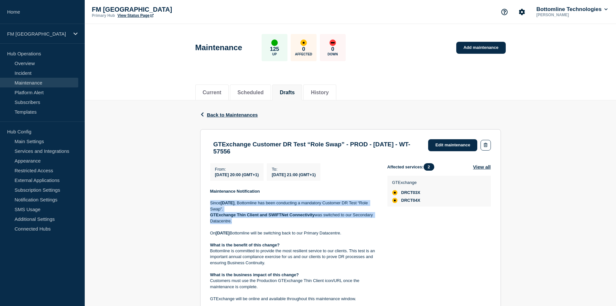
click at [243, 224] on p "GTExchange Thin Client and SWIFTNet Connectivity was switched to our Secondary …" at bounding box center [293, 218] width 167 height 12
drag, startPoint x: 242, startPoint y: 226, endPoint x: 210, endPoint y: 207, distance: 37.0
click at [210, 207] on div "Maintenance Notification [DATE][DATE] , Bottomline has been conducting a mandat…" at bounding box center [293, 277] width 167 height 179
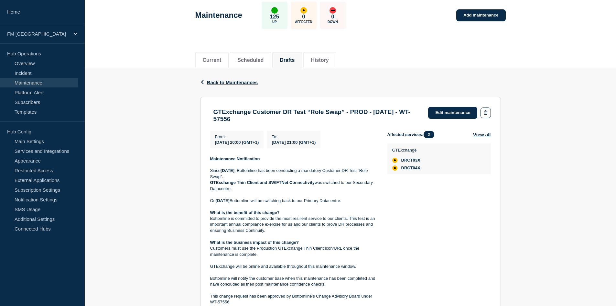
click at [286, 197] on p at bounding box center [293, 195] width 167 height 6
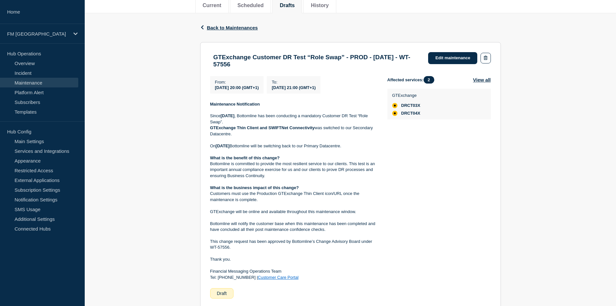
scroll to position [97, 0]
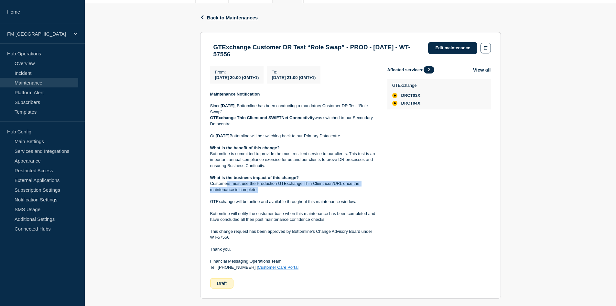
drag, startPoint x: 226, startPoint y: 194, endPoint x: 262, endPoint y: 198, distance: 36.5
click at [262, 193] on p "Customers must use the Production GTExchange Thin Client icon/URL once the main…" at bounding box center [293, 187] width 167 height 12
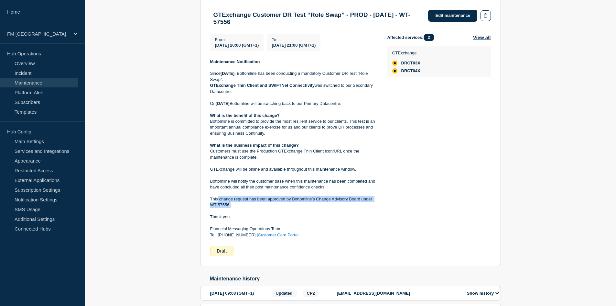
drag, startPoint x: 242, startPoint y: 213, endPoint x: 218, endPoint y: 210, distance: 24.1
click at [218, 208] on p "This change request has been approved by Bottomline’s Change Advisory Board und…" at bounding box center [293, 202] width 167 height 12
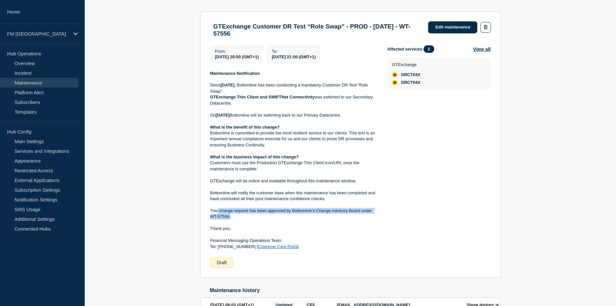
scroll to position [127, 0]
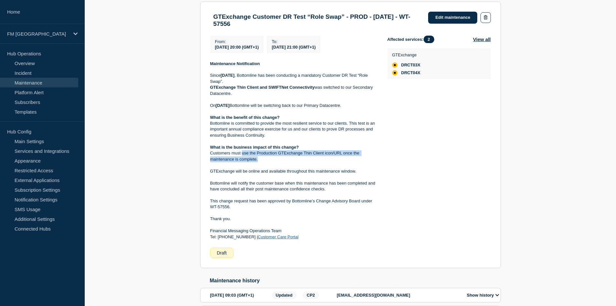
drag, startPoint x: 242, startPoint y: 164, endPoint x: 263, endPoint y: 169, distance: 21.7
click at [263, 162] on p "Customers must use the Production GTExchange Thin Client icon/URL once the main…" at bounding box center [293, 156] width 167 height 12
drag, startPoint x: 454, startPoint y: 21, endPoint x: 450, endPoint y: 22, distance: 3.8
click at [454, 21] on link "Edit maintenance" at bounding box center [452, 18] width 49 height 12
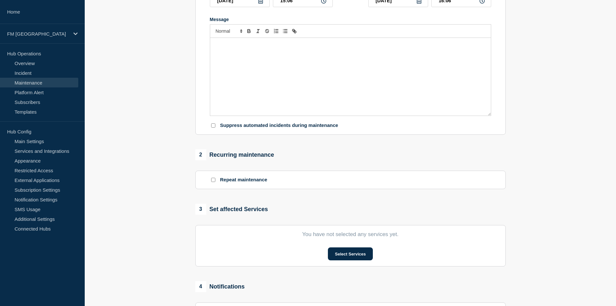
type input "GTExchange Customer DR Test “Role Swap” - PROD - [DATE] - WT-57556"
type input "[DATE]"
type input "20:00"
type input "[DATE]"
type input "21:00"
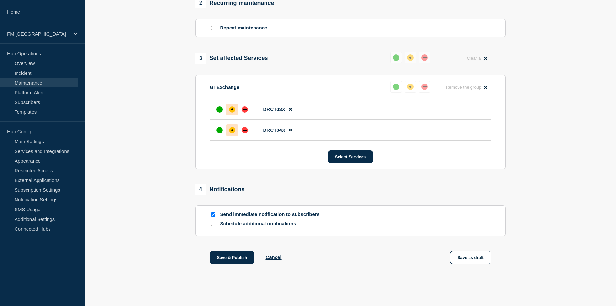
scroll to position [292, 0]
click at [238, 259] on button "Save & Publish" at bounding box center [232, 257] width 45 height 13
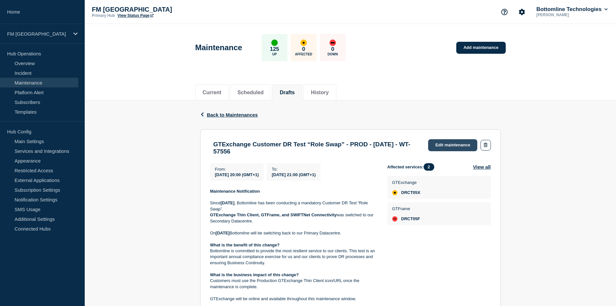
click at [460, 149] on link "Edit maintenance" at bounding box center [452, 145] width 49 height 12
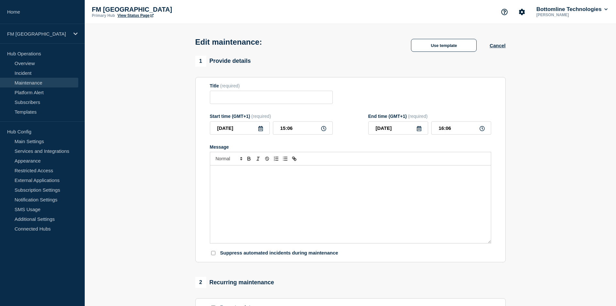
type input "GTExchange Customer DR Test “Role Swap” - PROD - [DATE] - WT-57556"
type input "[DATE]"
type input "20:00"
type input "[DATE]"
type input "21:00"
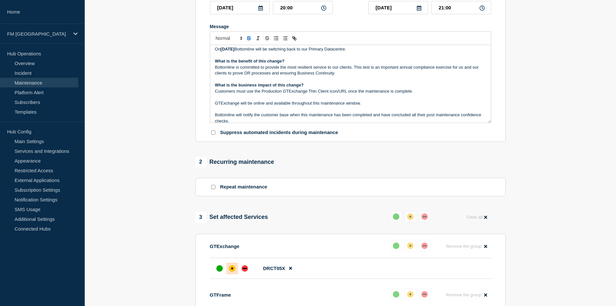
scroll to position [47, 0]
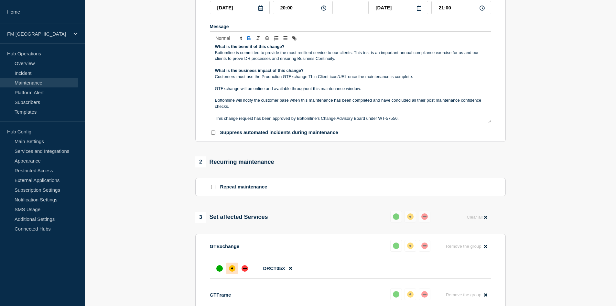
click at [279, 85] on p "Message" at bounding box center [350, 83] width 271 height 6
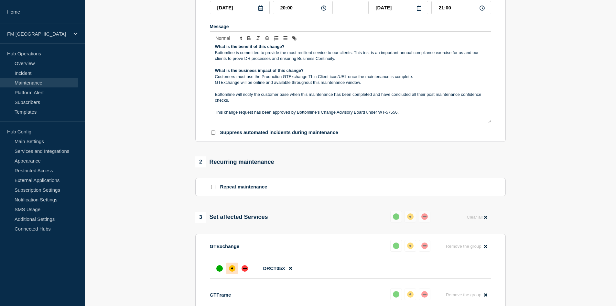
click at [227, 89] on p "Message" at bounding box center [350, 89] width 271 height 6
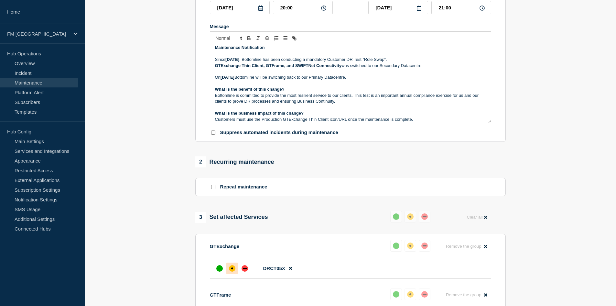
scroll to position [0, 0]
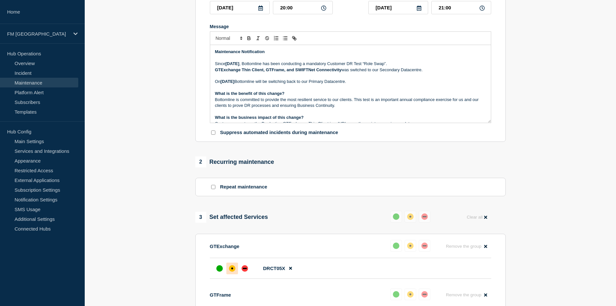
click at [388, 84] on p "[DATE][DATE] Bottomline will be switching back to our Primary Datacentre." at bounding box center [350, 82] width 271 height 6
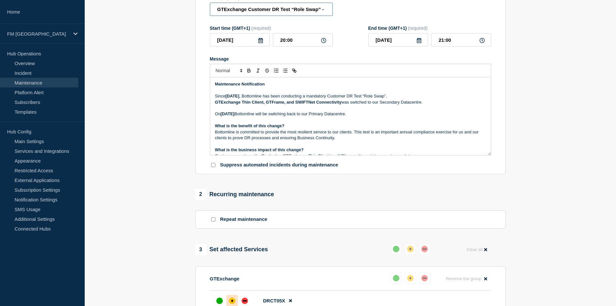
scroll to position [0, 74]
drag, startPoint x: 308, startPoint y: 8, endPoint x: 330, endPoint y: 10, distance: 21.7
click at [330, 10] on input "GTExchange Customer DR Test “Role Swap” - PROD - [DATE] - WT-57556" at bounding box center [271, 9] width 123 height 13
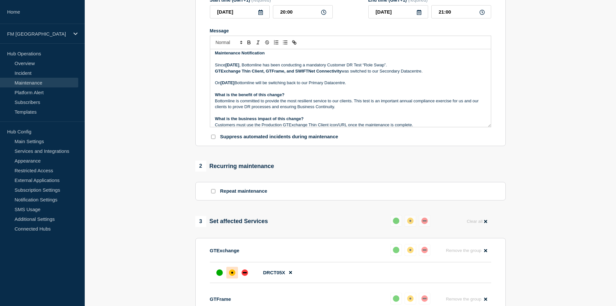
scroll to position [0, 0]
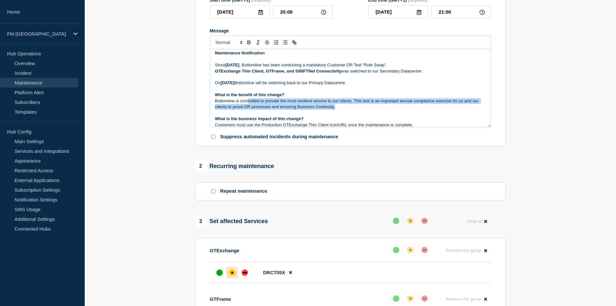
drag, startPoint x: 249, startPoint y: 104, endPoint x: 445, endPoint y: 109, distance: 195.5
click at [445, 109] on p "Bottomline is committed to provide the most resilient service to our clients. T…" at bounding box center [350, 104] width 271 height 12
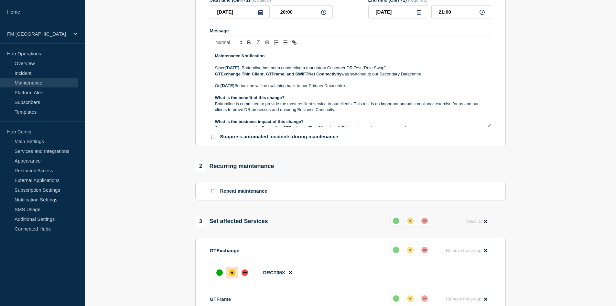
click at [295, 99] on p "What is the benefit of this change?" at bounding box center [350, 98] width 271 height 6
click at [337, 107] on p "Bottomline is committed to provide the most resilient service to our clients. T…" at bounding box center [350, 107] width 271 height 12
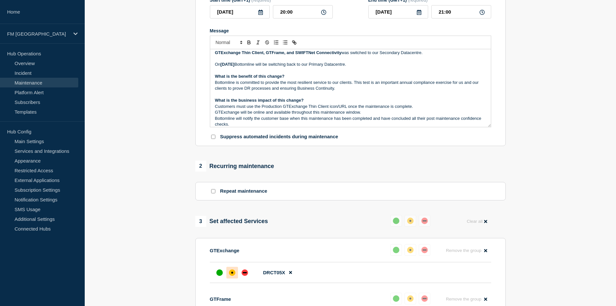
scroll to position [32, 0]
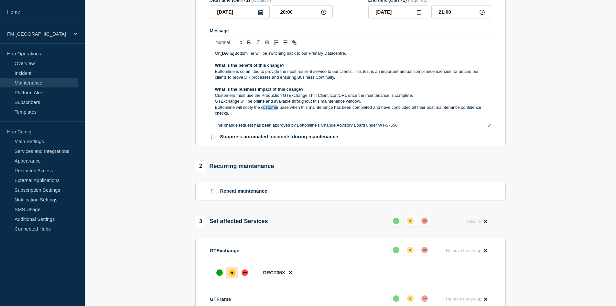
drag, startPoint x: 264, startPoint y: 110, endPoint x: 277, endPoint y: 110, distance: 13.6
click at [277, 110] on p "Bottomline will notify the customer base when this maintenance has been complet…" at bounding box center [350, 111] width 271 height 12
click at [362, 166] on div "2 Recurring maintenance" at bounding box center [350, 166] width 311 height 11
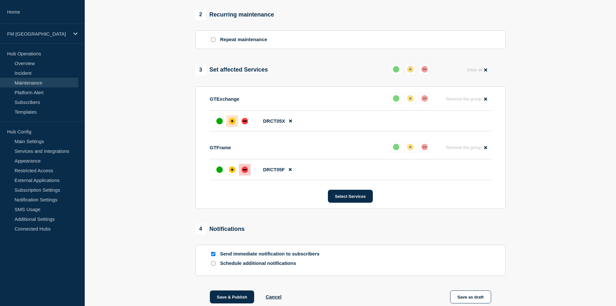
scroll to position [319, 0]
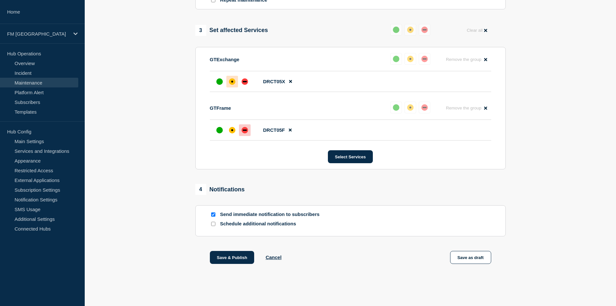
drag, startPoint x: 466, startPoint y: 258, endPoint x: 431, endPoint y: 239, distance: 39.8
click at [466, 258] on button "Save as draft" at bounding box center [470, 257] width 41 height 13
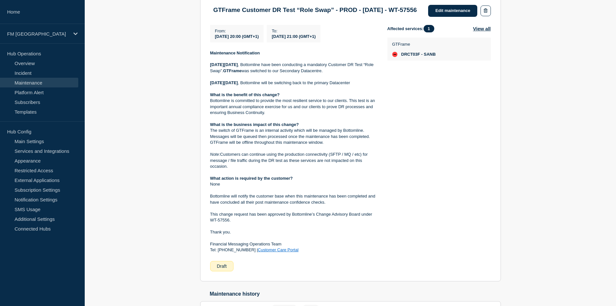
scroll to position [54, 0]
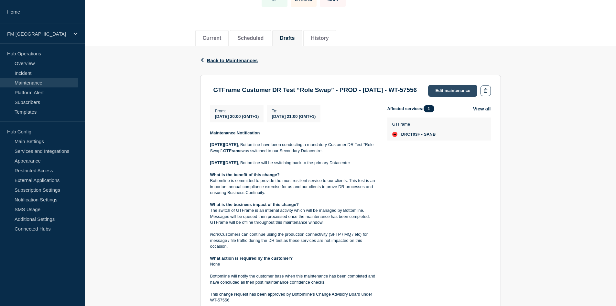
click at [450, 92] on link "Edit maintenance" at bounding box center [452, 91] width 49 height 12
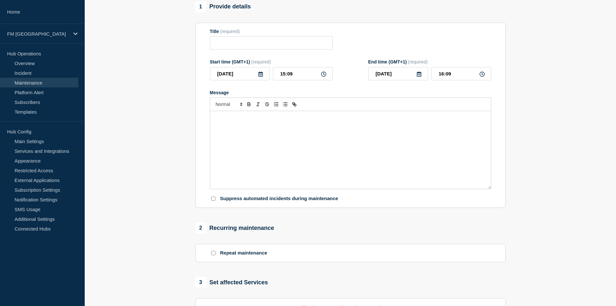
type input "GTFrame Customer DR Test “Role Swap” - PROD - 27/SEP/2025 - WT-57556"
type input "2025-09-27"
type input "20:00"
type input "2025-09-27"
type input "21:00"
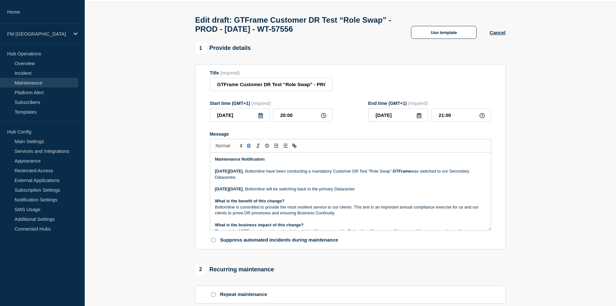
click at [558, 117] on section "1 Provide details Title (required) GTFrame Customer DR Test “Role Swap” - PROD …" at bounding box center [351, 284] width 532 height 483
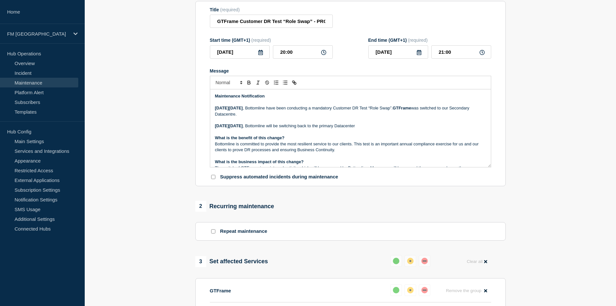
scroll to position [87, 0]
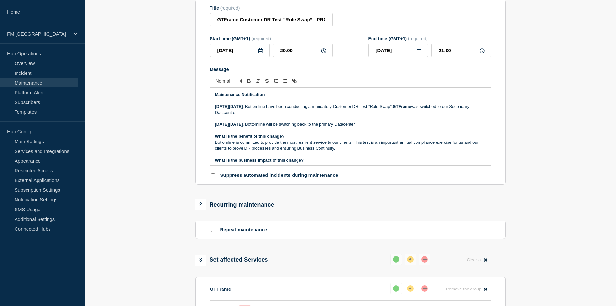
drag, startPoint x: 390, startPoint y: 128, endPoint x: 349, endPoint y: 127, distance: 40.8
click at [349, 127] on p "On Saturday 27th September , Bottomline will be switching back to the primary D…" at bounding box center [350, 124] width 271 height 6
click at [376, 127] on p "On Saturday 27th September , Bottomline will be switching back to the primary D…" at bounding box center [350, 124] width 271 height 6
click at [391, 127] on p "On Saturday 27th September , Bottomline will be switching back to the primary D…" at bounding box center [350, 124] width 271 height 6
click at [310, 146] on p "Bottomline is committed to provide the most resilient service to our clients. T…" at bounding box center [350, 145] width 271 height 12
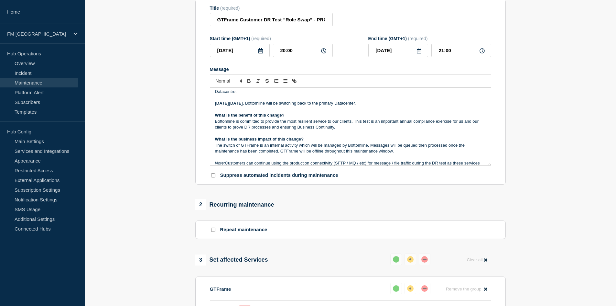
scroll to position [32, 0]
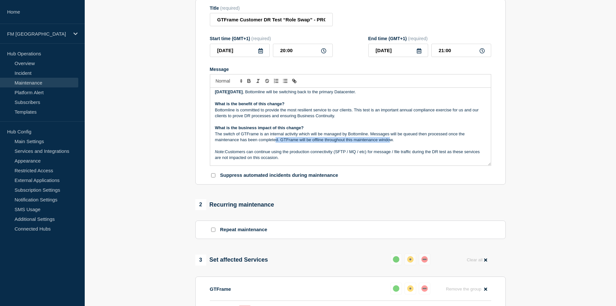
drag, startPoint x: 275, startPoint y: 142, endPoint x: 390, endPoint y: 141, distance: 114.6
click at [390, 141] on p "The switch of GTFrame is an internal activity which will be managed by Bottomli…" at bounding box center [350, 137] width 271 height 12
click at [403, 143] on p "The switch of GTFrame is an internal activity which will be managed by Bottomli…" at bounding box center [350, 137] width 271 height 12
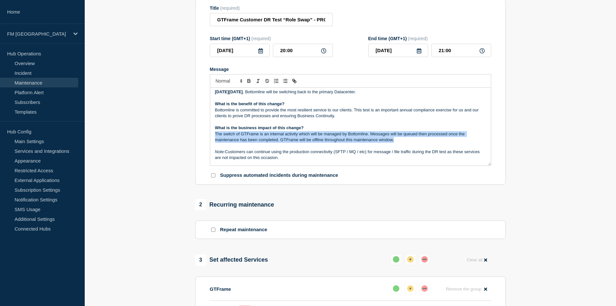
drag, startPoint x: 215, startPoint y: 137, endPoint x: 411, endPoint y: 143, distance: 196.2
click at [411, 143] on p "The switch of GTFrame is an internal activity which will be managed by Bottomli…" at bounding box center [350, 137] width 271 height 12
copy p "The switch of GTFrame is an internal activity which will be managed by Bottomli…"
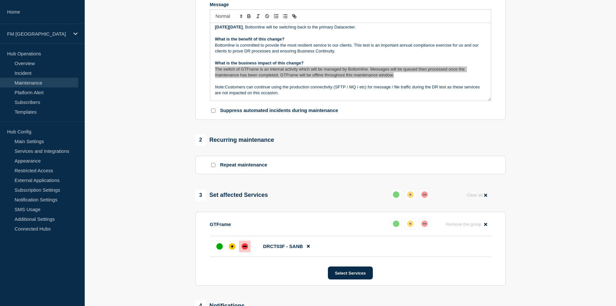
scroll to position [119, 0]
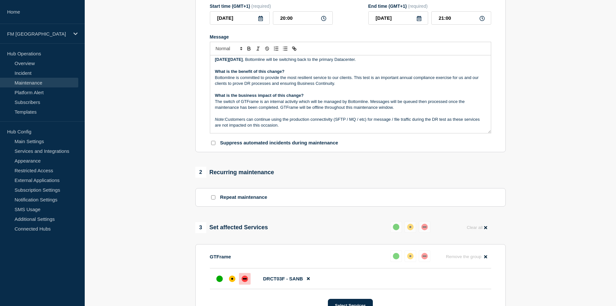
click at [376, 93] on p "Message" at bounding box center [350, 90] width 271 height 6
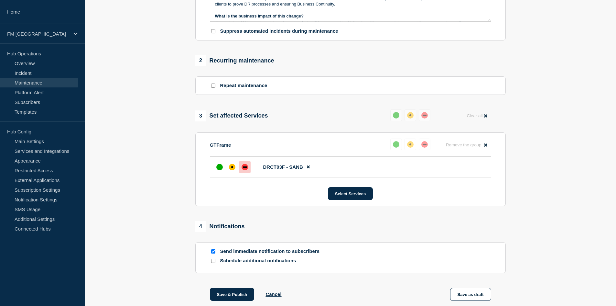
scroll to position [271, 0]
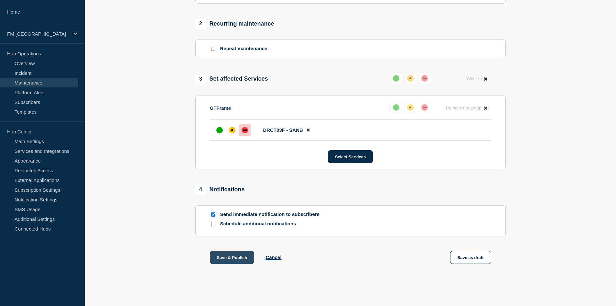
click at [234, 258] on button "Save & Publish" at bounding box center [232, 257] width 45 height 13
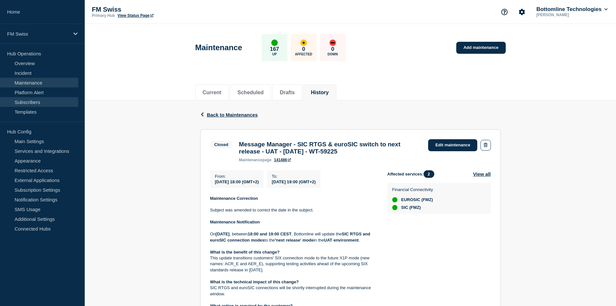
click at [33, 101] on link "Subscribers" at bounding box center [39, 102] width 78 height 10
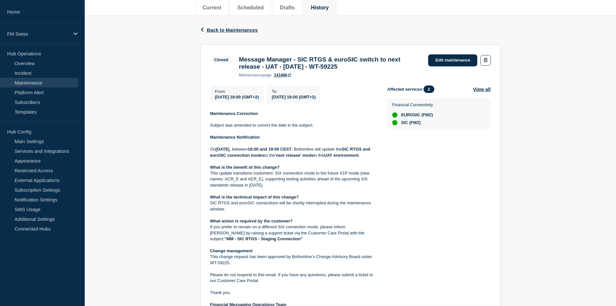
scroll to position [65, 0]
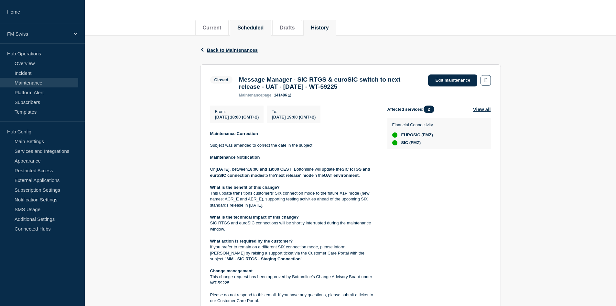
click at [258, 29] on button "Scheduled" at bounding box center [251, 28] width 26 height 6
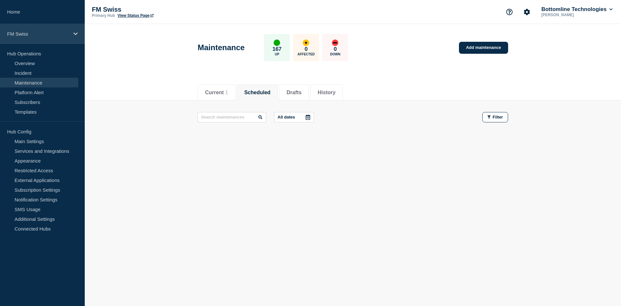
click at [42, 34] on p "FM Swiss" at bounding box center [38, 34] width 62 height 6
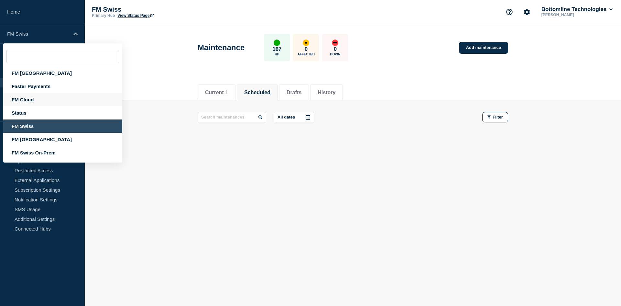
click at [43, 102] on div "FM Cloud" at bounding box center [62, 99] width 119 height 13
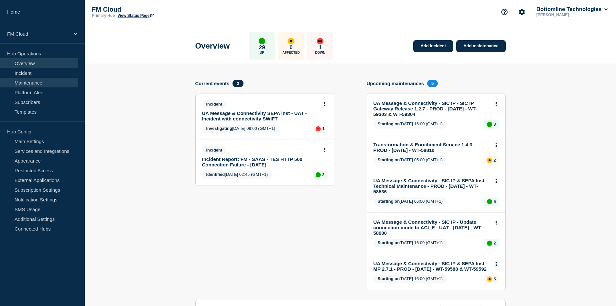
click at [39, 81] on link "Maintenance" at bounding box center [39, 83] width 78 height 10
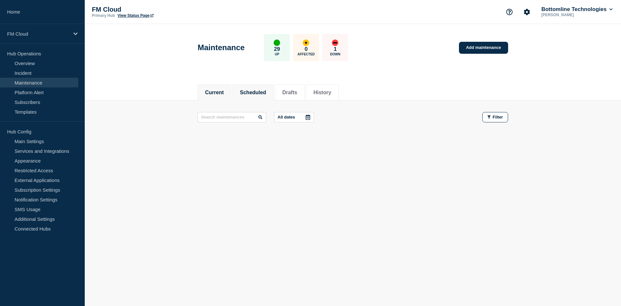
click at [256, 93] on button "Scheduled" at bounding box center [253, 93] width 26 height 6
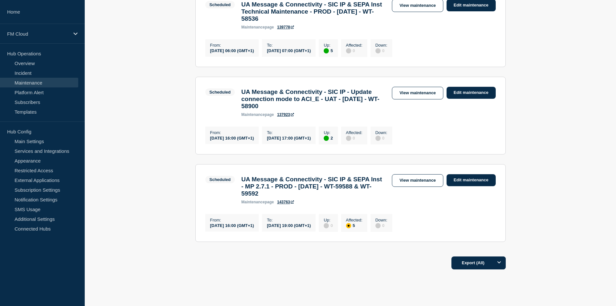
scroll to position [324, 0]
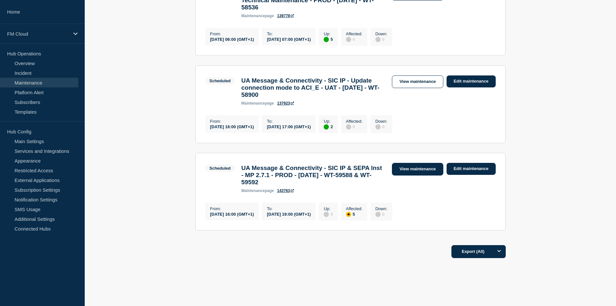
click at [409, 175] on link "View maintenance" at bounding box center [417, 169] width 51 height 13
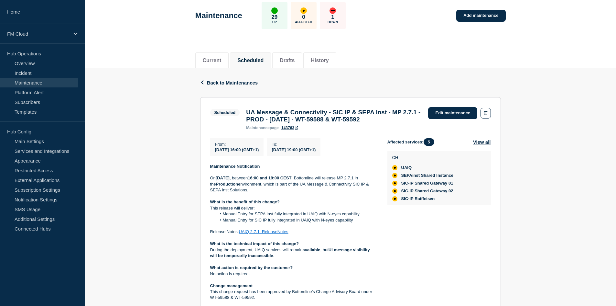
scroll to position [32, 0]
click at [444, 110] on link "Edit maintenance" at bounding box center [452, 113] width 49 height 12
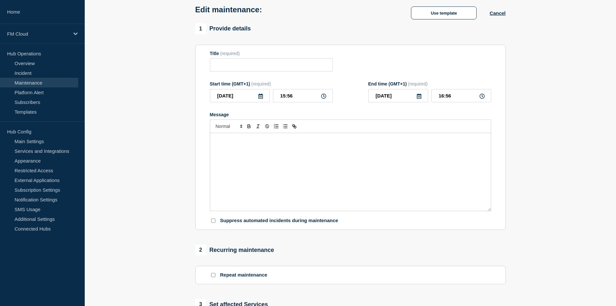
type input "UA Message & Connectivity - SIC IP & SEPA Inst - MP 2.7.1 - PROD - [DATE] - WT-…"
type input "[DATE]"
type input "16:00"
type input "[DATE]"
type input "19:00"
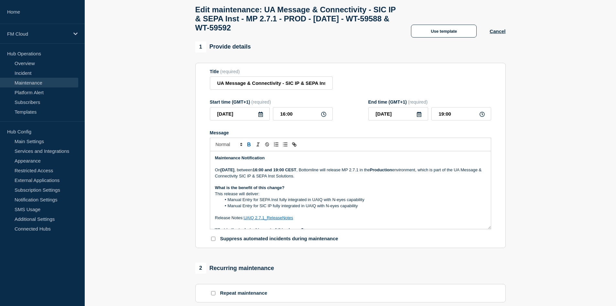
click at [235, 172] on strong "[DATE]" at bounding box center [228, 169] width 14 height 5
click at [234, 172] on strong "[DATE]" at bounding box center [228, 169] width 14 height 5
click at [226, 173] on p "[DATE][DATE] , between 16:00 and 19:00 CEST , Bottomline will release MP 2.7.1 …" at bounding box center [350, 173] width 271 height 12
click at [349, 179] on p "[DATE][DATE] , between 16:00 and 19:00 CEST , Bottomline will release MP 2.7.1 …" at bounding box center [350, 173] width 271 height 12
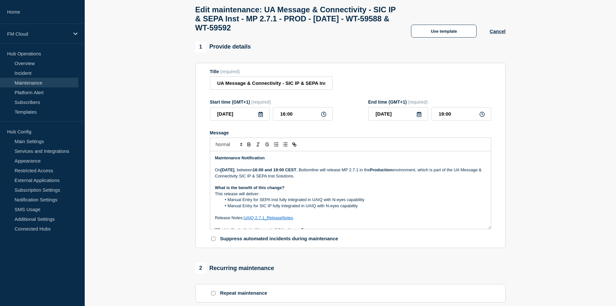
click at [216, 160] on strong "Maintenance Notification" at bounding box center [240, 157] width 50 height 5
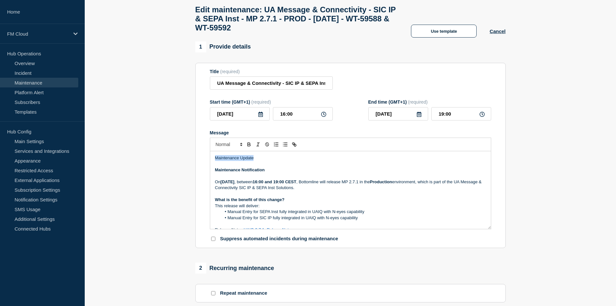
drag, startPoint x: 255, startPoint y: 163, endPoint x: 209, endPoint y: 161, distance: 45.4
click at [209, 161] on section "Title (required) UA Message & Connectivity - SIC IP & SEPA Inst - MP 2.7.1 - PR…" at bounding box center [350, 155] width 311 height 185
click at [284, 158] on div "Maintenance Update Maintenance Notification [DATE][DATE] , between 16:00 and 19…" at bounding box center [350, 190] width 281 height 78
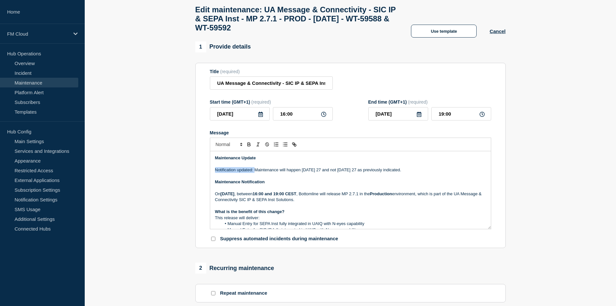
drag, startPoint x: 255, startPoint y: 175, endPoint x: 206, endPoint y: 175, distance: 48.5
click at [206, 175] on section "Title (required) UA Message & Connectivity - SIC IP & SEPA Inst - MP 2.7.1 - PR…" at bounding box center [350, 155] width 311 height 185
click at [273, 173] on p "Maintenance will happen [DATE] 27 and not [DATE] 27 as previously indicated." at bounding box center [350, 170] width 271 height 6
click at [328, 173] on p "Maintenance will happen [DATE] 27 and not [DATE] 27 as previously indicated." at bounding box center [350, 170] width 271 height 6
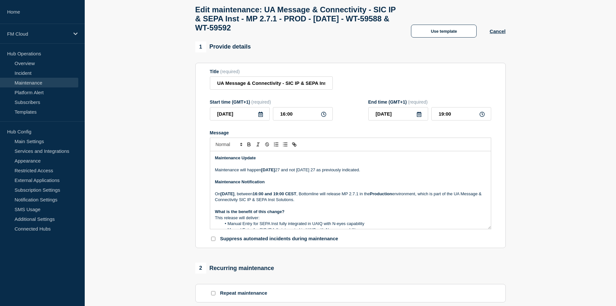
drag, startPoint x: 287, startPoint y: 173, endPoint x: 281, endPoint y: 173, distance: 6.5
click at [281, 173] on p "Maintenance will happen [DATE] 27 and not [DATE] 27 as previously indicated." at bounding box center [350, 170] width 271 height 6
click at [291, 179] on p "Message" at bounding box center [350, 176] width 271 height 6
click at [364, 203] on p "[DATE][DATE] , between 16:00 and 19:00 CEST , Bottomline will release MP 2.7.1 …" at bounding box center [350, 197] width 271 height 12
click at [356, 203] on p "[DATE][DATE] , between 16:00 and 19:00 CEST , Bottomline will release MP 2.7.1 …" at bounding box center [350, 197] width 271 height 12
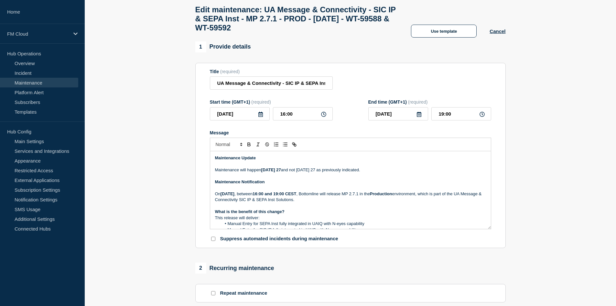
click at [272, 190] on p "Message" at bounding box center [350, 188] width 271 height 6
click at [270, 185] on p "Maintenance Notification" at bounding box center [350, 182] width 271 height 6
click at [271, 191] on p "Message" at bounding box center [350, 188] width 271 height 6
click at [271, 185] on p "Maintenance Notification" at bounding box center [350, 182] width 271 height 6
click at [359, 203] on p "On Saturday 27 September 2025 , between 16:00 and 19:00 CEST , Bottomline will …" at bounding box center [350, 197] width 271 height 12
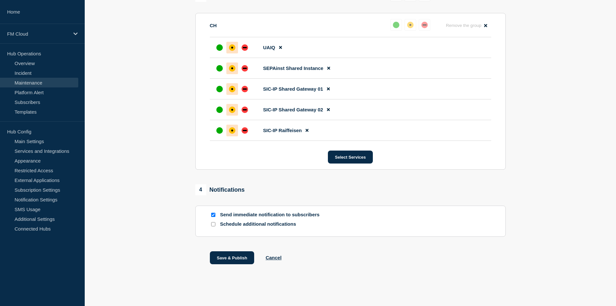
scroll to position [364, 0]
click at [230, 258] on button "Save & Publish" at bounding box center [232, 257] width 45 height 13
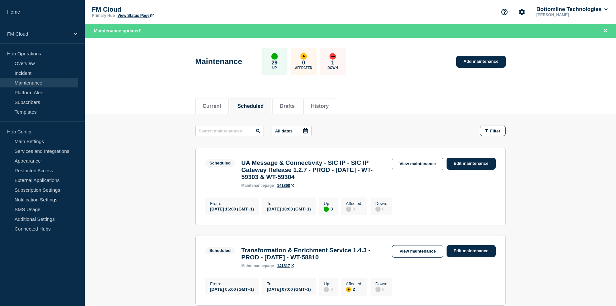
click at [387, 91] on header "Maintenance 29 Up 0 Affected 1 Down Add maintenance" at bounding box center [351, 65] width 532 height 54
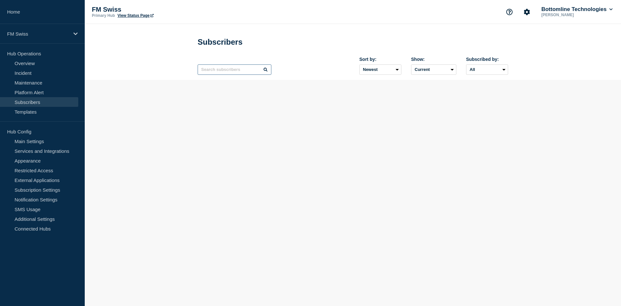
click at [219, 71] on input "text" at bounding box center [235, 69] width 74 height 10
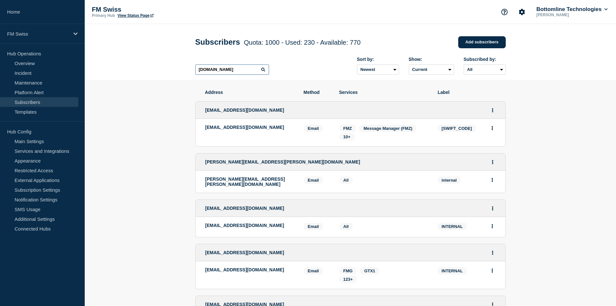
type input "bofa.com"
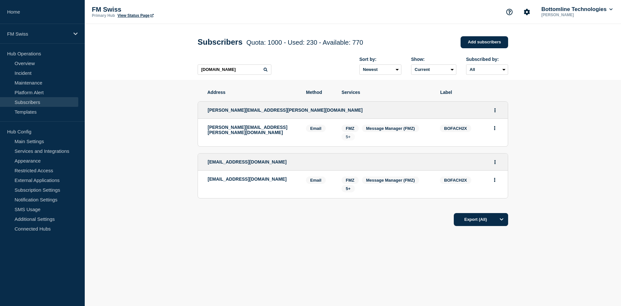
click at [349, 139] on span "5+" at bounding box center [348, 136] width 5 height 5
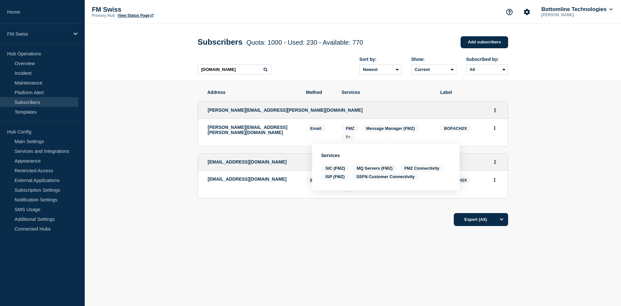
click at [349, 139] on span "5+" at bounding box center [348, 136] width 5 height 5
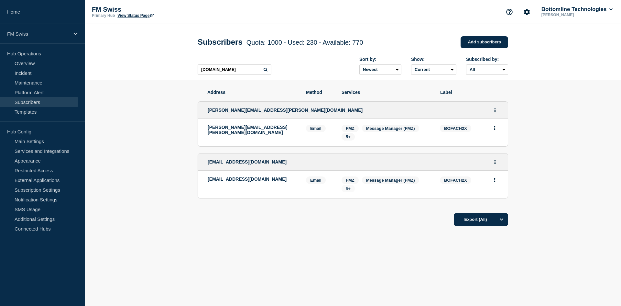
click at [349, 192] on span "5+" at bounding box center [348, 188] width 13 height 7
click at [295, 230] on div "Address Method Services Label lynsey.k.peskett@bofa.com lynsey.k.peskett@bofa.c…" at bounding box center [353, 177] width 311 height 195
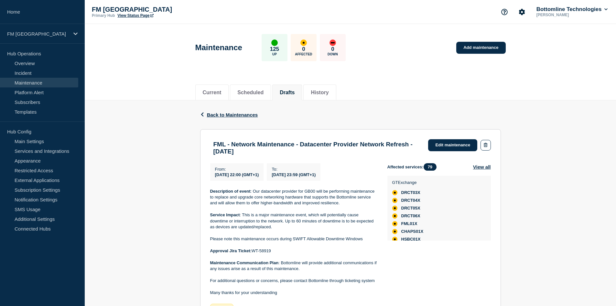
drag, startPoint x: 274, startPoint y: 255, endPoint x: 253, endPoint y: 254, distance: 20.7
click at [253, 254] on p "Approval Jira Ticket: WT-58919" at bounding box center [293, 251] width 167 height 6
copy p "WT-58919"
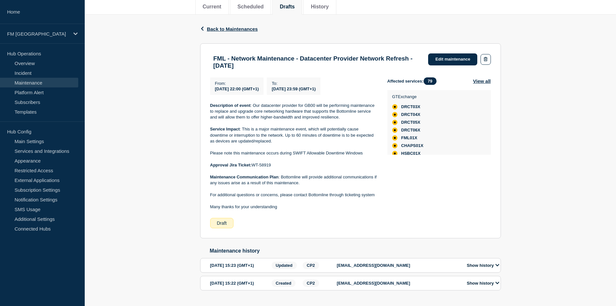
scroll to position [97, 0]
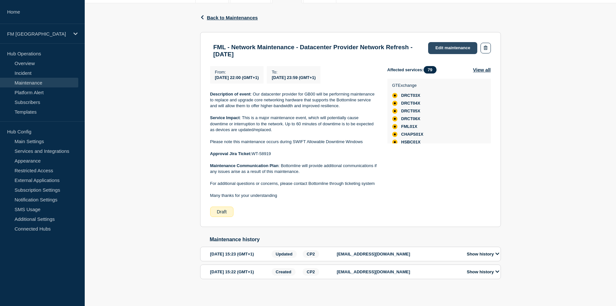
click at [445, 47] on link "Edit maintenance" at bounding box center [452, 48] width 49 height 12
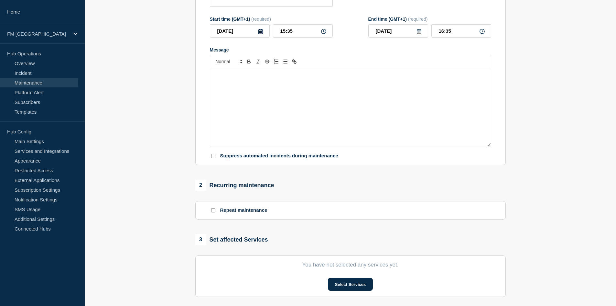
type input "FML - Network Maintenance - Datacenter Provider Network Refresh - [DATE]"
type input "[DATE]"
type input "22:00"
type input "[DATE]"
type input "23:59"
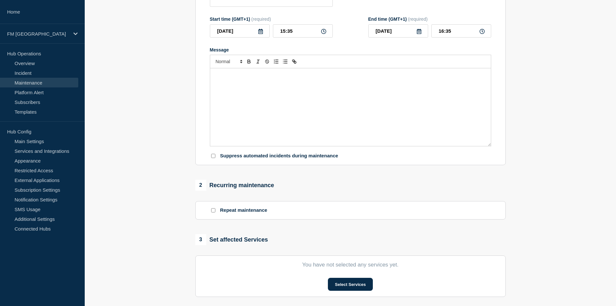
checkbox input "true"
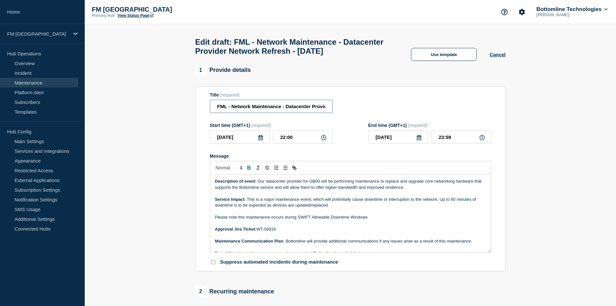
click at [233, 113] on input "FML - Network Maintenance - Datacenter Provider Network Refresh - [DATE]" at bounding box center [271, 106] width 123 height 13
click at [232, 113] on input "FML - Network Maintenance - Datacenter Provider Network Refresh - [DATE]" at bounding box center [271, 106] width 123 height 13
drag, startPoint x: 232, startPoint y: 119, endPoint x: 205, endPoint y: 123, distance: 27.5
click at [205, 123] on section "Title (required) FML - Network Maintenance - Datacenter Provider Network Refres…" at bounding box center [350, 178] width 311 height 185
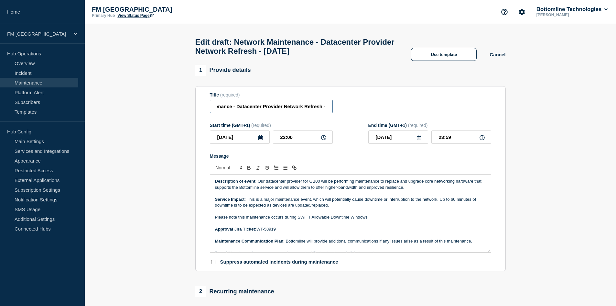
drag, startPoint x: 283, startPoint y: 120, endPoint x: 322, endPoint y: 120, distance: 38.5
click at [322, 113] on input "Network Maintenance - Datacenter Provider Network Refresh - [DATE]" at bounding box center [271, 106] width 123 height 13
click at [299, 113] on input "Network Maintenance - Datacenter Provider Network Refresh - [DATE]" at bounding box center [271, 106] width 123 height 13
drag, startPoint x: 309, startPoint y: 121, endPoint x: 331, endPoint y: 121, distance: 21.4
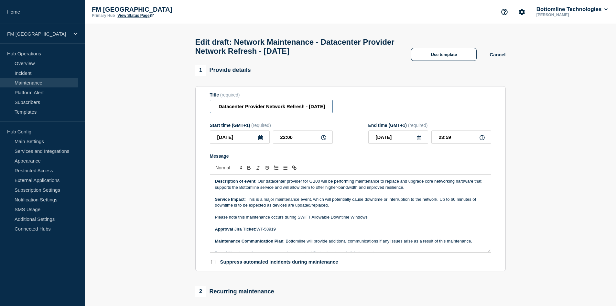
click at [331, 113] on input "Network Maintenance - Datacenter Provider Network Refresh - [DATE]" at bounding box center [271, 106] width 123 height 13
click at [296, 113] on input "Network Maintenance - Datacenter Provider Network Refresh - [DATE]" at bounding box center [271, 106] width 123 height 13
click at [293, 113] on input "Network Maintenance - Datacenter Provider Network Refresh - [DATE]" at bounding box center [271, 106] width 123 height 13
click at [270, 113] on input "Network Maintenance - Datacenter Provider Network Refresh - [DATE]" at bounding box center [271, 106] width 123 height 13
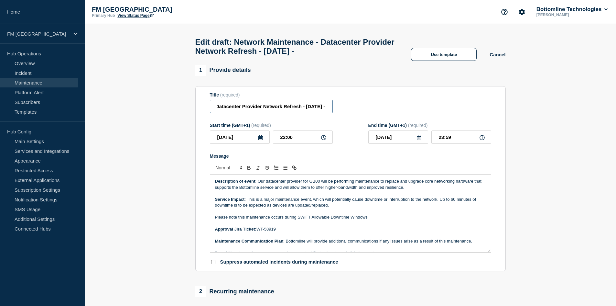
drag, startPoint x: 311, startPoint y: 110, endPoint x: 344, endPoint y: 112, distance: 32.4
click at [344, 112] on div "Title (required) Network Maintenance - Datacenter Provider Network Refresh - [D…" at bounding box center [351, 102] width 282 height 21
click at [330, 108] on input "Network Maintenance - Datacenter Provider Network Refresh - [DATE] -" at bounding box center [271, 106] width 123 height 13
paste input "WT-58919"
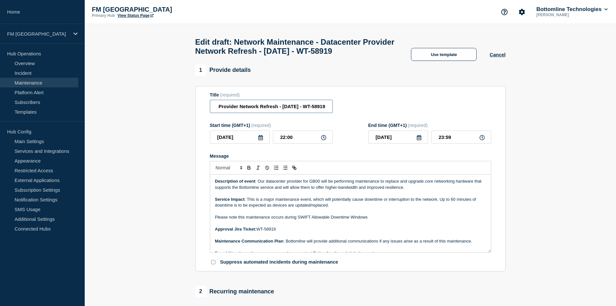
type input "Network Maintenance - Datacenter Provider Network Refresh - [DATE] - WT-58919"
click at [216, 183] on strong "Description of event" at bounding box center [235, 181] width 40 height 5
drag, startPoint x: 259, startPoint y: 194, endPoint x: 205, endPoint y: 194, distance: 54.0
click at [205, 194] on section "Title (required) Network Maintenance - Datacenter Provider Network Refresh - [D…" at bounding box center [350, 178] width 311 height 185
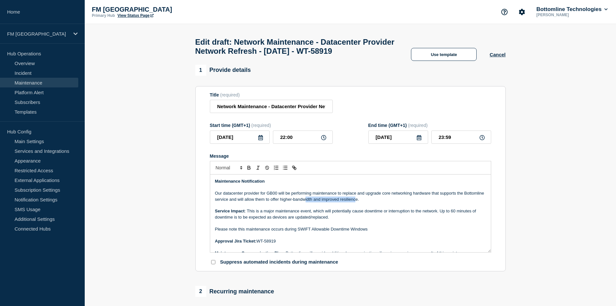
drag, startPoint x: 326, startPoint y: 213, endPoint x: 377, endPoint y: 213, distance: 51.8
click at [377, 202] on p "Our datacenter provider for GB00 will be performing maintenance to replace and …" at bounding box center [350, 196] width 271 height 12
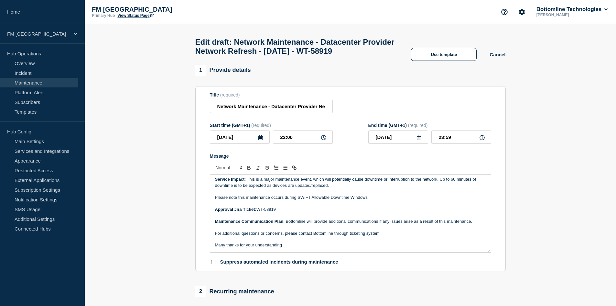
click at [257, 200] on p "Please note this maintenance occurs during SWIFT Allowable Downtime Windows" at bounding box center [350, 197] width 271 height 6
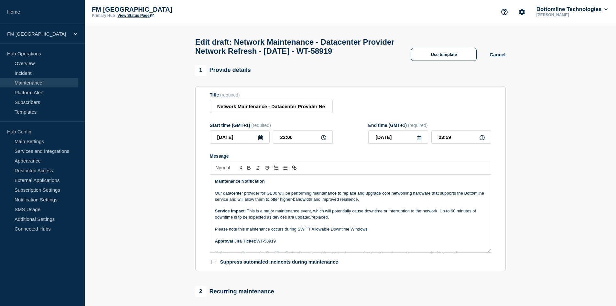
click at [248, 220] on p "Service Impact : This is a major maintenance event, which will potentially caus…" at bounding box center [350, 214] width 271 height 12
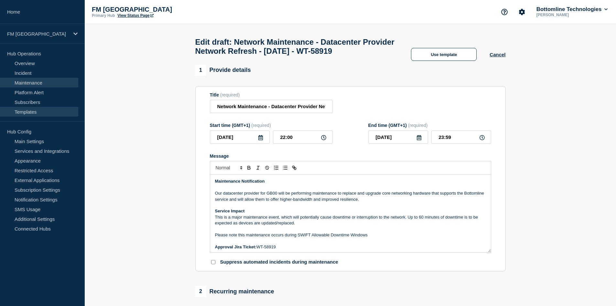
click at [33, 113] on link "Templates" at bounding box center [39, 112] width 78 height 10
drag, startPoint x: 249, startPoint y: 224, endPoint x: 216, endPoint y: 225, distance: 32.4
click at [216, 214] on p "Service Impact" at bounding box center [350, 211] width 271 height 6
click at [408, 226] on p "This is a major maintenance event, which will potentially cause downtime or int…" at bounding box center [350, 220] width 271 height 12
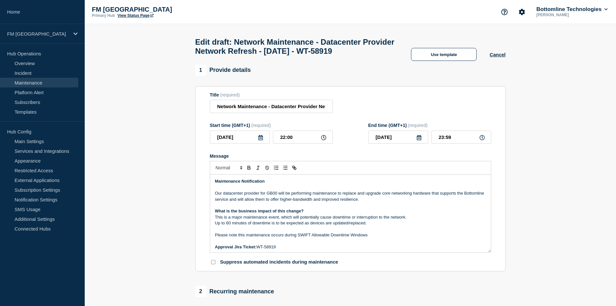
click at [349, 226] on p "Up to 60 minutes of downtime is to be expected as devices are updated/replaced." at bounding box center [350, 223] width 271 height 6
click at [271, 232] on p "Message" at bounding box center [350, 229] width 271 height 6
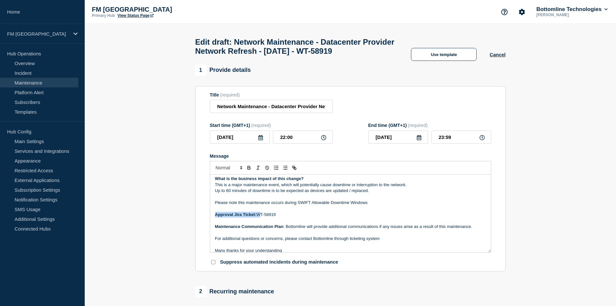
drag, startPoint x: 258, startPoint y: 229, endPoint x: 213, endPoint y: 227, distance: 45.0
click at [213, 227] on div "Maintenance Notification Our datacenter provider for GB00 will be performing ma…" at bounding box center [350, 213] width 281 height 78
click at [412, 217] on p "This change request has been approved by Bottomline’s Change Advisory Board und…" at bounding box center [350, 215] width 271 height 6
drag, startPoint x: 287, startPoint y: 241, endPoint x: 213, endPoint y: 239, distance: 73.8
click at [213, 239] on div "Maintenance Notification Our datacenter provider for GB00 will be performing ma…" at bounding box center [350, 213] width 281 height 78
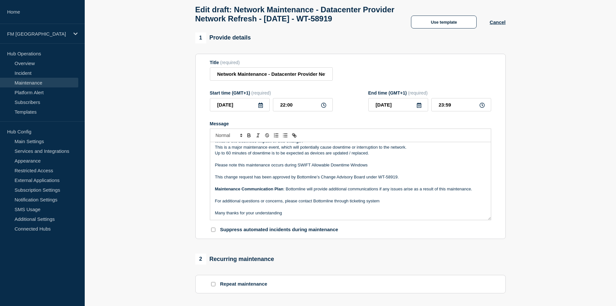
click at [289, 216] on p "Many thanks for your understanding" at bounding box center [350, 213] width 271 height 6
drag, startPoint x: 303, startPoint y: 227, endPoint x: 213, endPoint y: 227, distance: 89.6
click at [213, 220] on div "Maintenance Notification Our datacenter provider for GB00 will be performing ma…" at bounding box center [350, 181] width 281 height 78
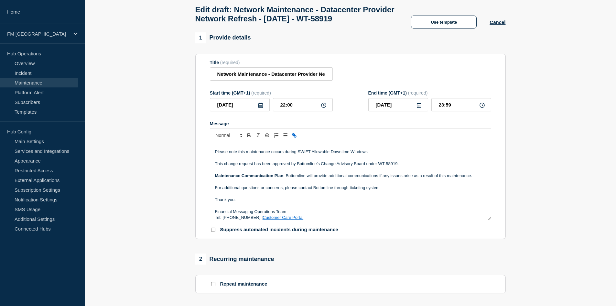
click at [384, 191] on p "For additional questions or concerns, please contact Bottomline through ticketi…" at bounding box center [350, 188] width 271 height 6
click at [307, 220] on p "Tel: 0870 733 4210 | Customer Care Portal" at bounding box center [350, 218] width 271 height 6
click at [280, 196] on p "Message" at bounding box center [350, 194] width 271 height 6
drag, startPoint x: 286, startPoint y: 189, endPoint x: 213, endPoint y: 187, distance: 73.5
click at [213, 187] on div "Maintenance Notification Our datacenter provider for GB00 will be performing ma…" at bounding box center [350, 181] width 281 height 78
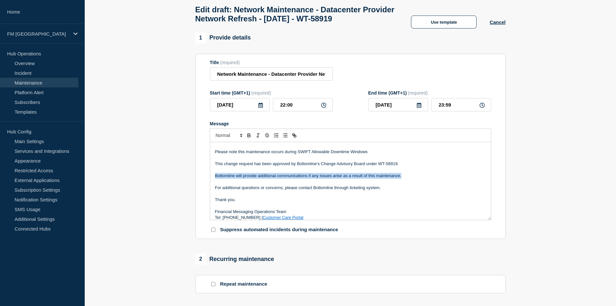
drag, startPoint x: 408, startPoint y: 188, endPoint x: 201, endPoint y: 190, distance: 207.1
click at [201, 190] on section "Title (required) Network Maintenance - Datacenter Provider Network Refresh - 27…" at bounding box center [350, 146] width 311 height 185
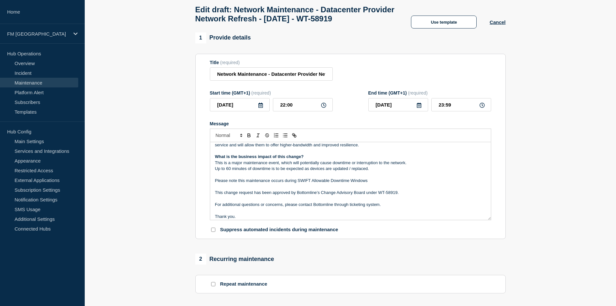
scroll to position [11, 0]
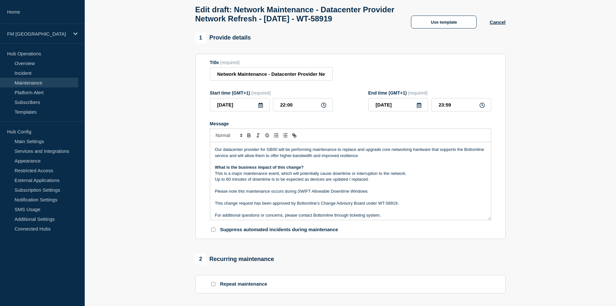
click at [373, 194] on p "Please note this maintenance occurs during SWIFT Allowable Downtime Windows" at bounding box center [350, 191] width 271 height 6
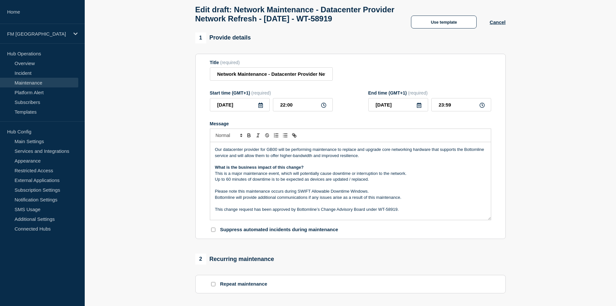
click at [378, 182] on p "Up to 60 minutes of downtime is to be expected as devices are updated / replace…" at bounding box center [350, 179] width 271 height 6
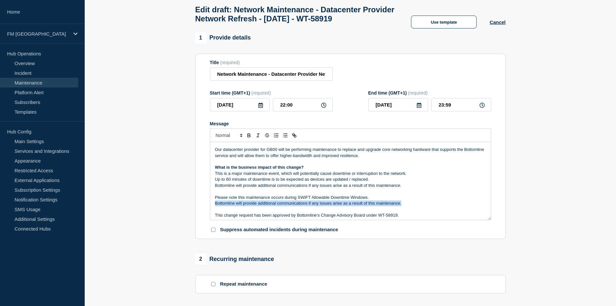
drag, startPoint x: 409, startPoint y: 216, endPoint x: 408, endPoint y: 212, distance: 4.4
click at [408, 212] on div "Maintenance Notification Our datacenter provider for GB00 will be performing ma…" at bounding box center [350, 181] width 281 height 78
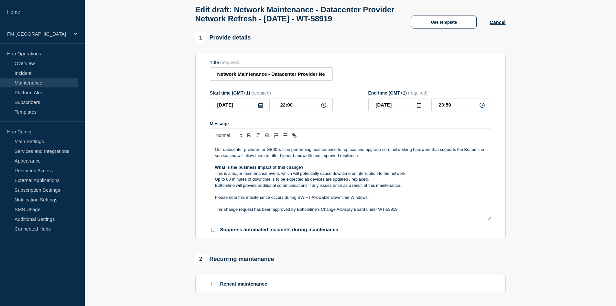
click at [346, 159] on p "Our datacenter provider for GB00 will be performing maintenance to replace and …" at bounding box center [350, 153] width 271 height 12
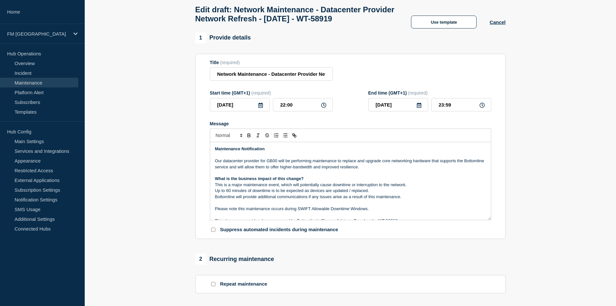
click at [215, 174] on div "Maintenance Notification Our datacenter provider for GB00 will be performing ma…" at bounding box center [350, 181] width 281 height 78
drag, startPoint x: 222, startPoint y: 174, endPoint x: 235, endPoint y: 174, distance: 13.3
click at [235, 170] on p "On Saturday 27 Sepetmber, at 10 PM BST, our datacenter provider for GB00 will b…" at bounding box center [350, 164] width 271 height 12
click at [258, 170] on p "On Saturday 27 Sepetmber, at 10 PM BST, our datacenter provider for GB00 will b…" at bounding box center [350, 164] width 271 height 12
drag, startPoint x: 222, startPoint y: 174, endPoint x: 291, endPoint y: 172, distance: 68.6
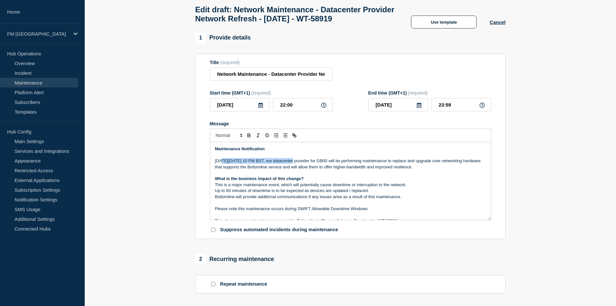
click at [293, 170] on p "On Saturday 27 September, at 10 PM BST, our datacenter provider for GB00 will b…" at bounding box center [350, 164] width 271 height 12
click at [298, 176] on p "Message" at bounding box center [350, 173] width 271 height 6
drag, startPoint x: 276, startPoint y: 174, endPoint x: 283, endPoint y: 175, distance: 7.5
click at [258, 163] on strong "Saturday 27 September, at 10 PM BST" at bounding box center [239, 160] width 37 height 5
click at [256, 163] on strong "Saturday 27 September, at 22:00 BST" at bounding box center [239, 160] width 36 height 5
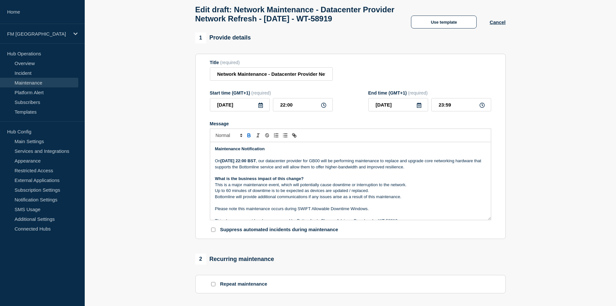
drag, startPoint x: 276, startPoint y: 173, endPoint x: 285, endPoint y: 176, distance: 9.7
click at [256, 163] on strong "Saturday 27 September, at 22:00 BST" at bounding box center [239, 160] width 36 height 5
drag, startPoint x: 271, startPoint y: 174, endPoint x: 297, endPoint y: 175, distance: 25.6
click at [258, 163] on strong "Saturday 27 September, at 10 PM BST" at bounding box center [239, 160] width 37 height 5
click at [306, 176] on p "Message" at bounding box center [350, 173] width 271 height 6
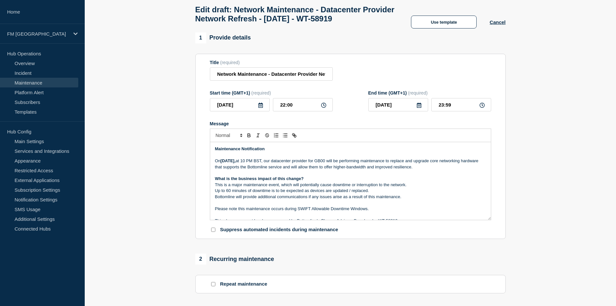
click at [316, 182] on p "What is the business impact of this change?" at bounding box center [350, 179] width 271 height 6
drag, startPoint x: 277, startPoint y: 86, endPoint x: 319, endPoint y: 90, distance: 42.3
click at [322, 81] on input "Network Maintenance - Datacenter Provider Network Refresh - 27/SEP/2025 - WT-58…" at bounding box center [271, 73] width 123 height 13
click at [282, 81] on input "Network Maintenance - Datacenter Provider Network Refresh - 27/SEP/2025 - WT-58…" at bounding box center [271, 73] width 123 height 13
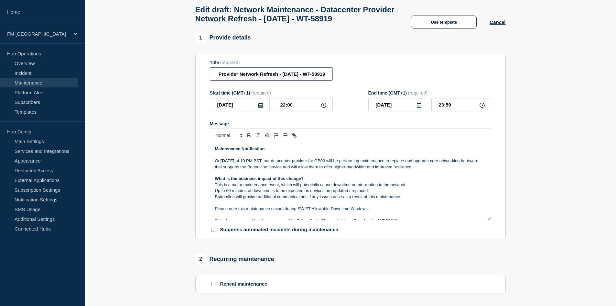
drag, startPoint x: 261, startPoint y: 87, endPoint x: 253, endPoint y: 88, distance: 8.1
click at [253, 81] on input "Network Maintenance - Datacenter Provider Network Refresh - 27/SEP/2025 - WT-58…" at bounding box center [271, 73] width 123 height 13
click at [352, 170] on p "On Saturday 27 September, at 10 PM BST, our datacenter provider for GB00 will b…" at bounding box center [350, 164] width 271 height 12
click at [307, 182] on p "What is the business impact of this change?" at bounding box center [350, 179] width 271 height 6
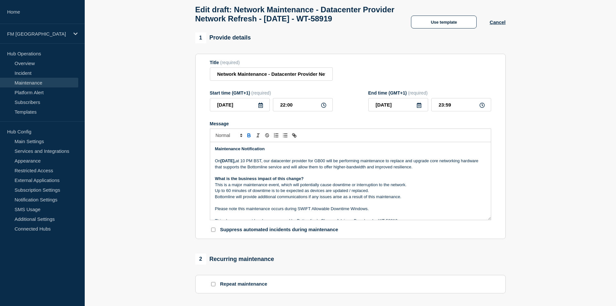
click at [215, 181] on strong "What is the business impact of this change?" at bounding box center [259, 178] width 89 height 5
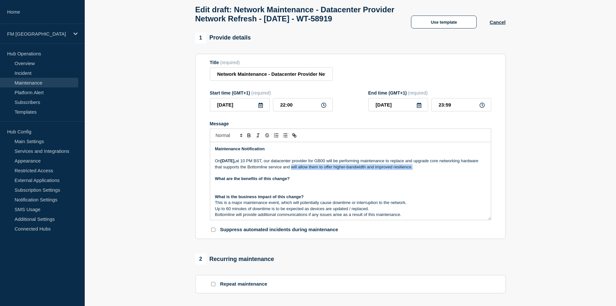
drag, startPoint x: 331, startPoint y: 180, endPoint x: 454, endPoint y: 180, distance: 122.3
click at [454, 170] on p "On Saturday 27 September, at 10 PM BST, our datacenter provider for GB00 will b…" at bounding box center [350, 164] width 271 height 12
click at [232, 188] on p "Message" at bounding box center [350, 185] width 271 height 6
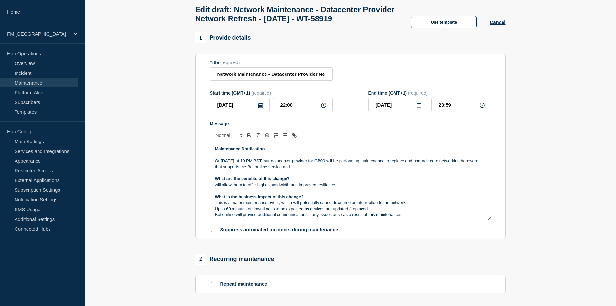
click at [249, 188] on p "will allow them to offer higher-bandwidth and improved resilience." at bounding box center [350, 185] width 271 height 6
click at [344, 170] on p "On Saturday 27 September, at 10 PM BST, our datacenter provider for GB00 will b…" at bounding box center [350, 164] width 271 height 12
click at [327, 170] on p "On Saturday 27 September, at 10 PM BST, our datacenter provider for GB00 will b…" at bounding box center [350, 164] width 271 height 12
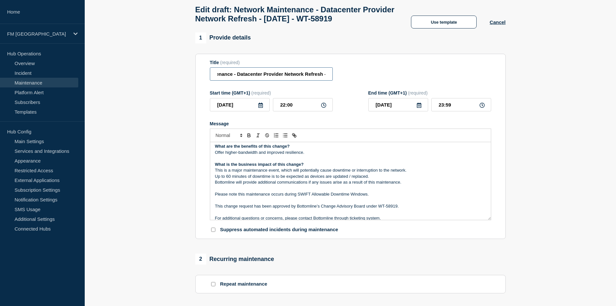
drag, startPoint x: 292, startPoint y: 87, endPoint x: 324, endPoint y: 87, distance: 32.0
click at [324, 81] on input "Network Maintenance - Datacenter Provider Network Refresh - 27/SEP/2025 - WT-58…" at bounding box center [271, 73] width 123 height 13
click at [297, 81] on input "Network Maintenance - Datacenter Provider Network Refresh - 27/SEP/2025 - WT-58…" at bounding box center [271, 73] width 123 height 13
click at [294, 81] on input "Network Maintenance - Datacenter Provider Network Refresh - 27/SEP/2025 - WT-58…" at bounding box center [271, 73] width 123 height 13
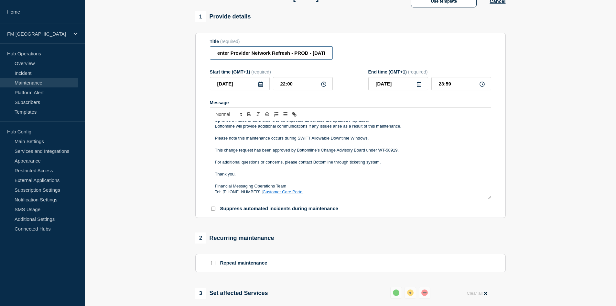
scroll to position [65, 0]
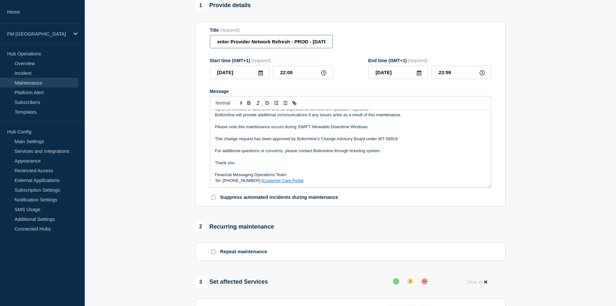
type input "Network Maintenance - Datacenter Provider Network Refresh - PROD - 27/SEP/2025 …"
click at [302, 183] on p "Tel: 0870 733 4210 | Customer Care Portal" at bounding box center [350, 181] width 271 height 6
click at [268, 183] on p "Tel: 0870 733 4210 | Customer Care Portal" at bounding box center [350, 181] width 271 height 6
click at [273, 166] on p "Thank you." at bounding box center [350, 163] width 271 height 6
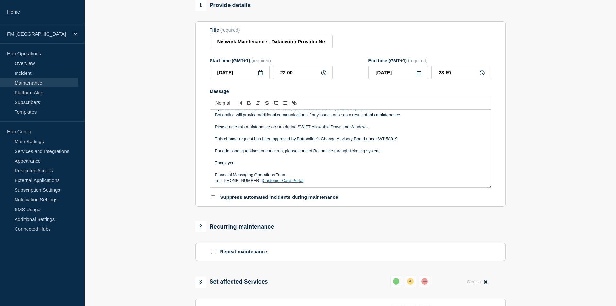
click at [246, 160] on p "Message" at bounding box center [350, 157] width 271 height 6
click at [244, 148] on p "Message" at bounding box center [350, 145] width 271 height 6
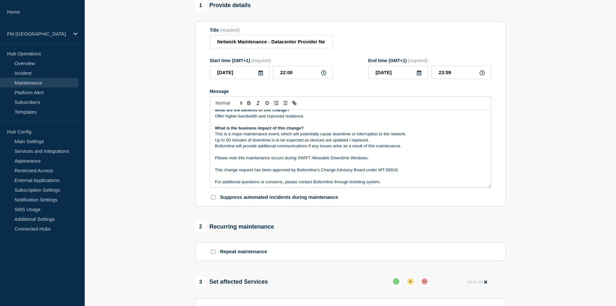
scroll to position [35, 0]
click at [228, 156] on p "Message" at bounding box center [350, 153] width 271 height 6
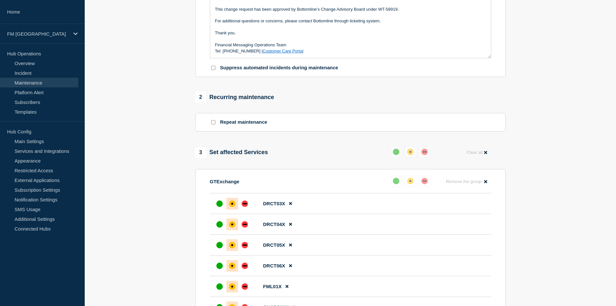
scroll to position [32, 0]
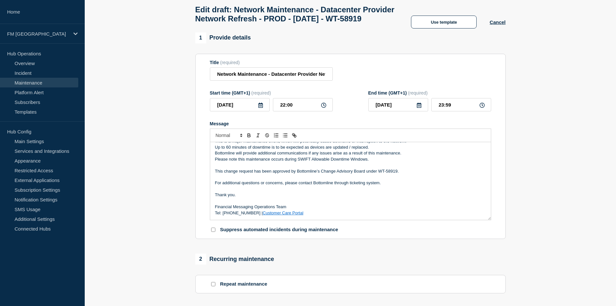
click at [379, 180] on p "Message" at bounding box center [350, 177] width 271 height 6
click at [222, 168] on p "Message" at bounding box center [350, 165] width 271 height 6
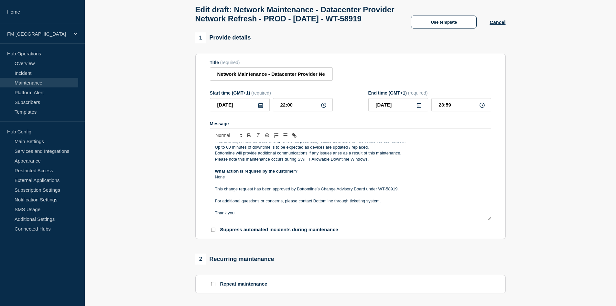
click at [382, 162] on p "Please note this maintenance occurs during SWIFT Allowable Downtime Windows." at bounding box center [350, 159] width 271 height 6
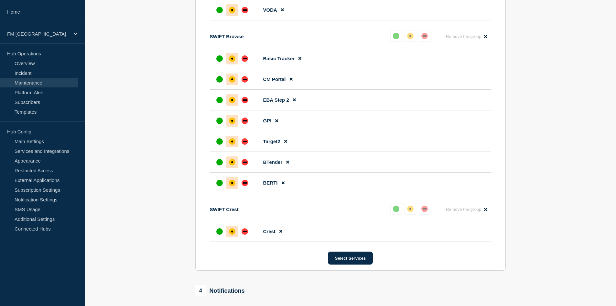
scroll to position [2216, 0]
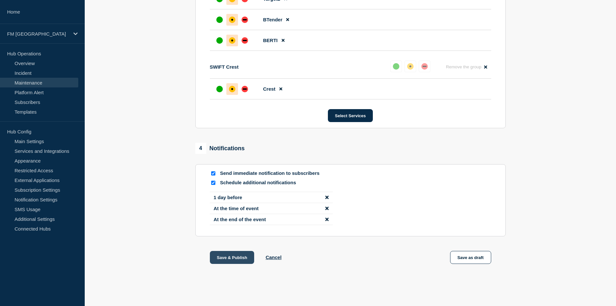
click at [239, 257] on button "Save & Publish" at bounding box center [232, 257] width 45 height 13
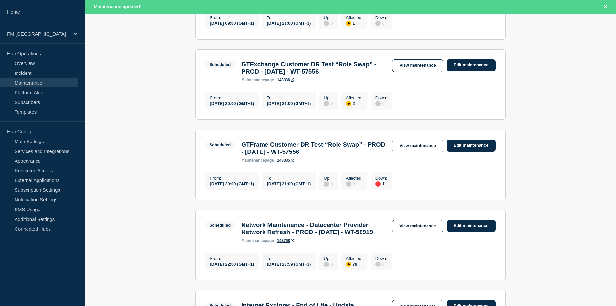
scroll to position [291, 0]
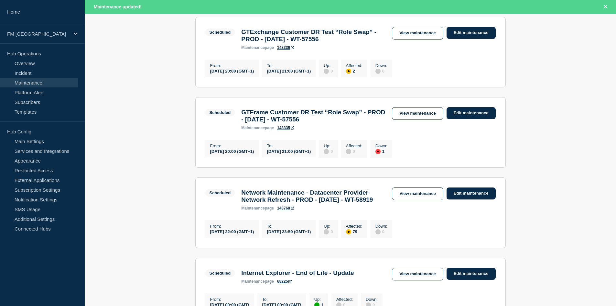
drag, startPoint x: 420, startPoint y: 206, endPoint x: 413, endPoint y: 207, distance: 7.2
click at [420, 200] on link "View maintenance" at bounding box center [417, 193] width 51 height 13
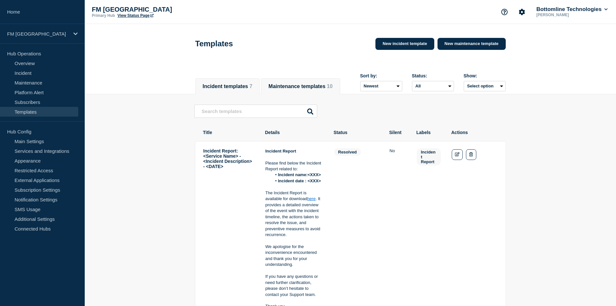
click at [313, 83] on button "Maintenance templates 10" at bounding box center [301, 86] width 64 height 6
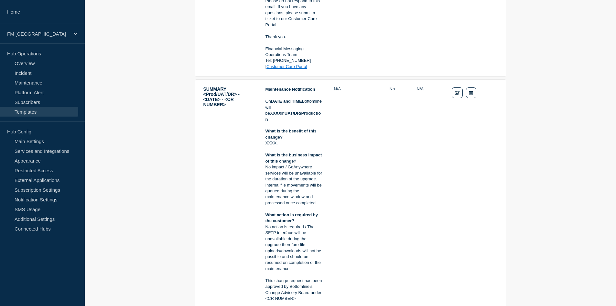
scroll to position [388, 0]
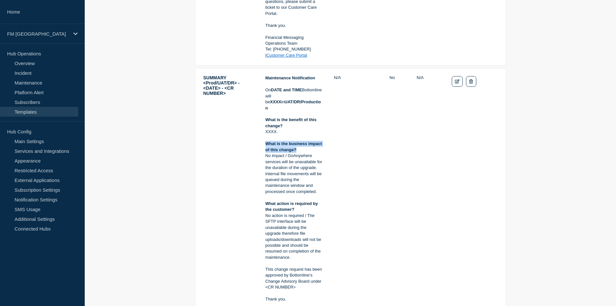
drag, startPoint x: 300, startPoint y: 145, endPoint x: 266, endPoint y: 138, distance: 34.8
click at [266, 141] on p "What is the business impact of this change?" at bounding box center [295, 147] width 58 height 12
copy strong "What is the business impact of this change?"
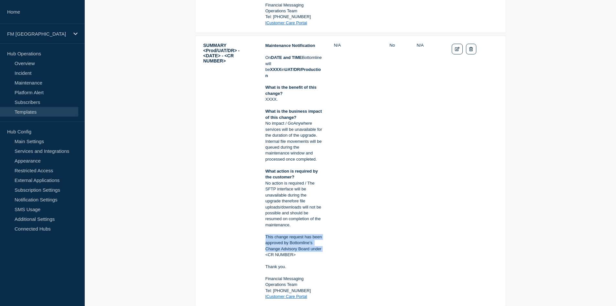
drag, startPoint x: 266, startPoint y: 231, endPoint x: 325, endPoint y: 242, distance: 59.5
click at [325, 242] on tr "SUMMARY <Prod/UAT/DR> - <DATE> - <CR NUMBER> Maintenance Notification On DATE a…" at bounding box center [350, 171] width 311 height 271
copy p "This change request has been approved by Bottomline’s Change Advisory Board und…"
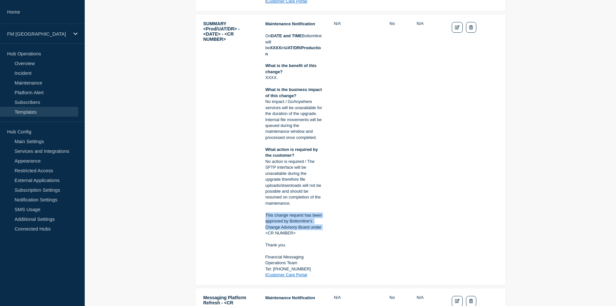
scroll to position [453, 0]
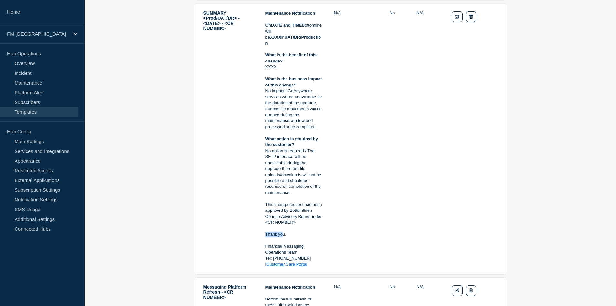
drag, startPoint x: 266, startPoint y: 229, endPoint x: 282, endPoint y: 233, distance: 16.4
click at [282, 233] on p "Thank you." at bounding box center [295, 234] width 58 height 6
click at [37, 83] on link "Maintenance" at bounding box center [39, 83] width 78 height 10
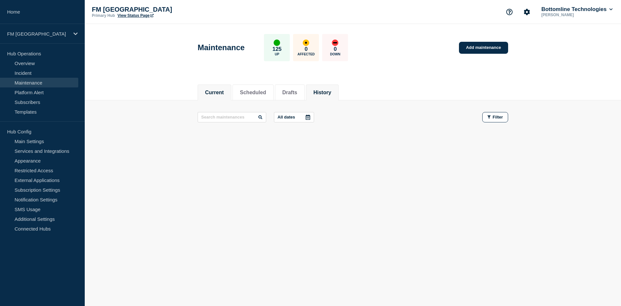
click at [325, 94] on button "History" at bounding box center [323, 93] width 18 height 6
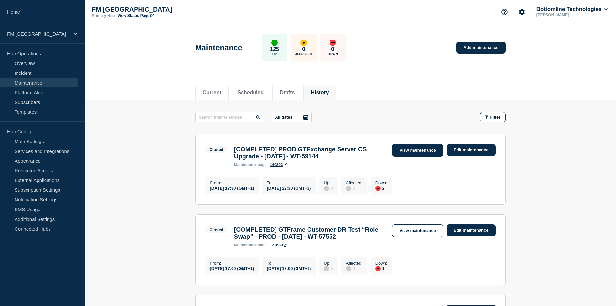
click at [408, 149] on link "View maintenance" at bounding box center [417, 150] width 51 height 13
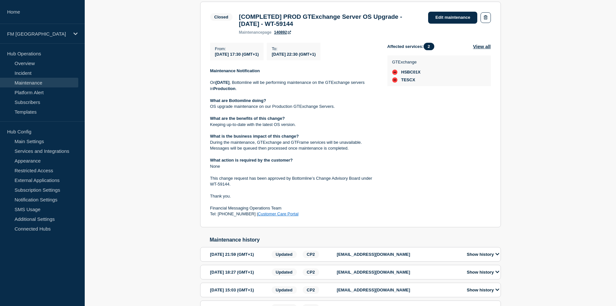
scroll to position [129, 0]
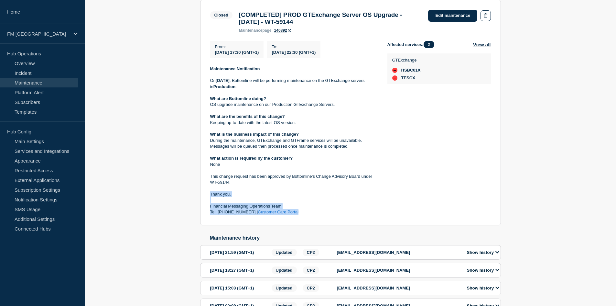
drag, startPoint x: 304, startPoint y: 217, endPoint x: 209, endPoint y: 199, distance: 96.5
click at [209, 199] on section "Closed [COMPLETED] PROD GTExchange Server OS Upgrade - [DATE] - WT-59144 mainte…" at bounding box center [350, 113] width 301 height 226
copy div "Thank you. Financial Messaging Operations Team Tel: [PHONE_NUMBER] | Customer C…"
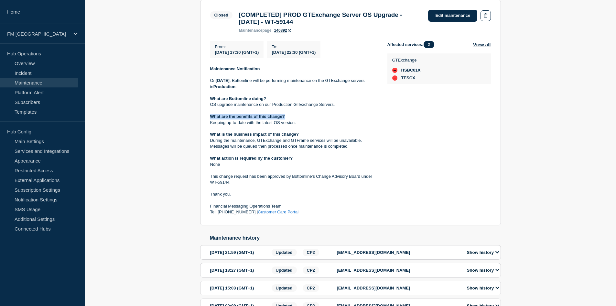
drag, startPoint x: 210, startPoint y: 119, endPoint x: 300, endPoint y: 120, distance: 89.6
click at [300, 119] on p "What are the benefits of this change?" at bounding box center [293, 117] width 167 height 6
copy strong "What are the benefits of this change?"
drag, startPoint x: 211, startPoint y: 161, endPoint x: 221, endPoint y: 167, distance: 11.3
click at [221, 167] on div "Maintenance Notification [DATE][DATE] , Bottomline will be performing maintenan…" at bounding box center [293, 140] width 167 height 149
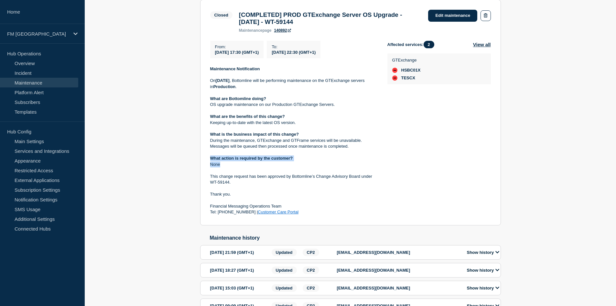
copy div "What action is required by the customer? None"
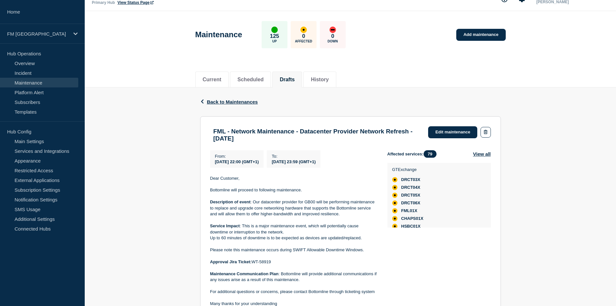
scroll to position [32, 0]
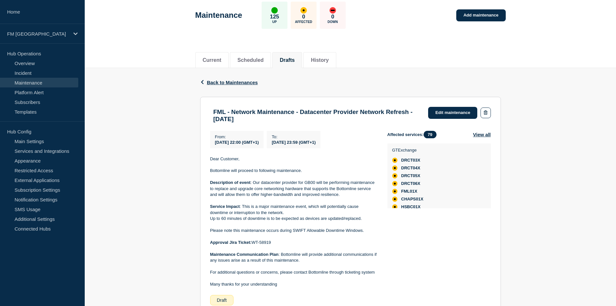
click at [428, 29] on div "Maintenance 125 Up 0 Affected 0 Down Add maintenance" at bounding box center [350, 12] width 325 height 39
